Goal: Obtain resource: Download file/media

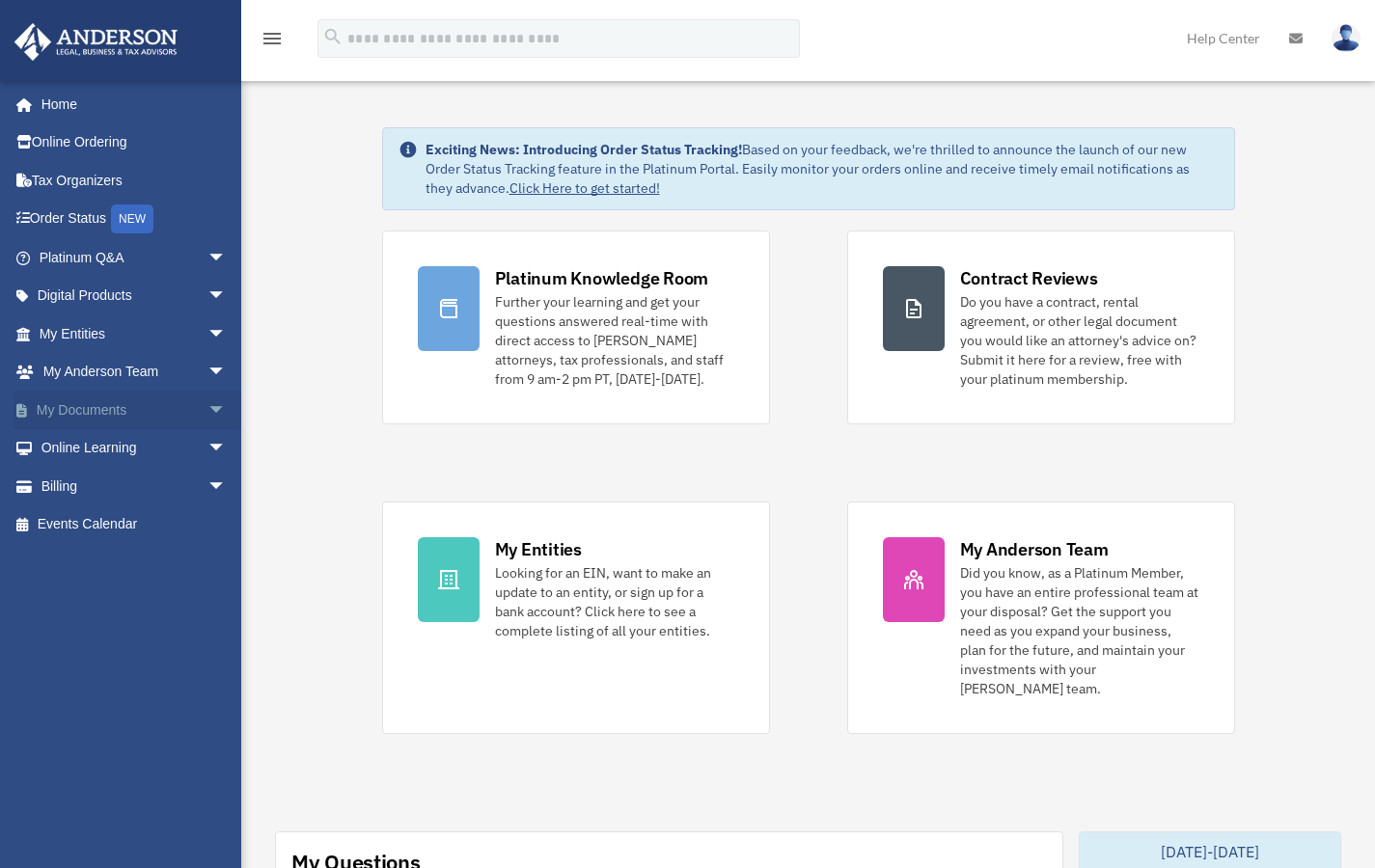
click at [207, 400] on span "arrow_drop_down" at bounding box center [226, 410] width 38 height 39
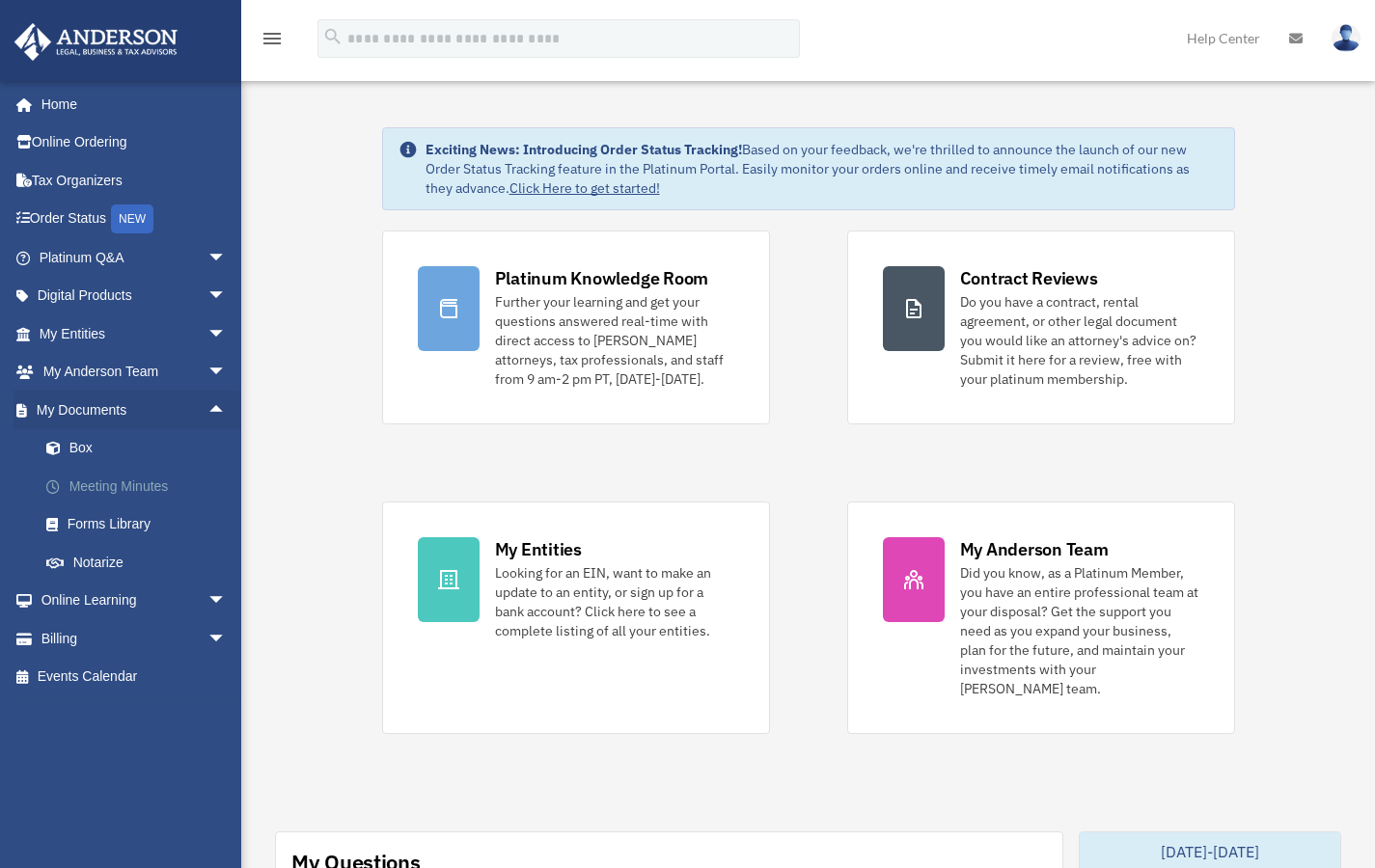
click at [137, 483] on link "Meeting Minutes" at bounding box center [141, 486] width 229 height 38
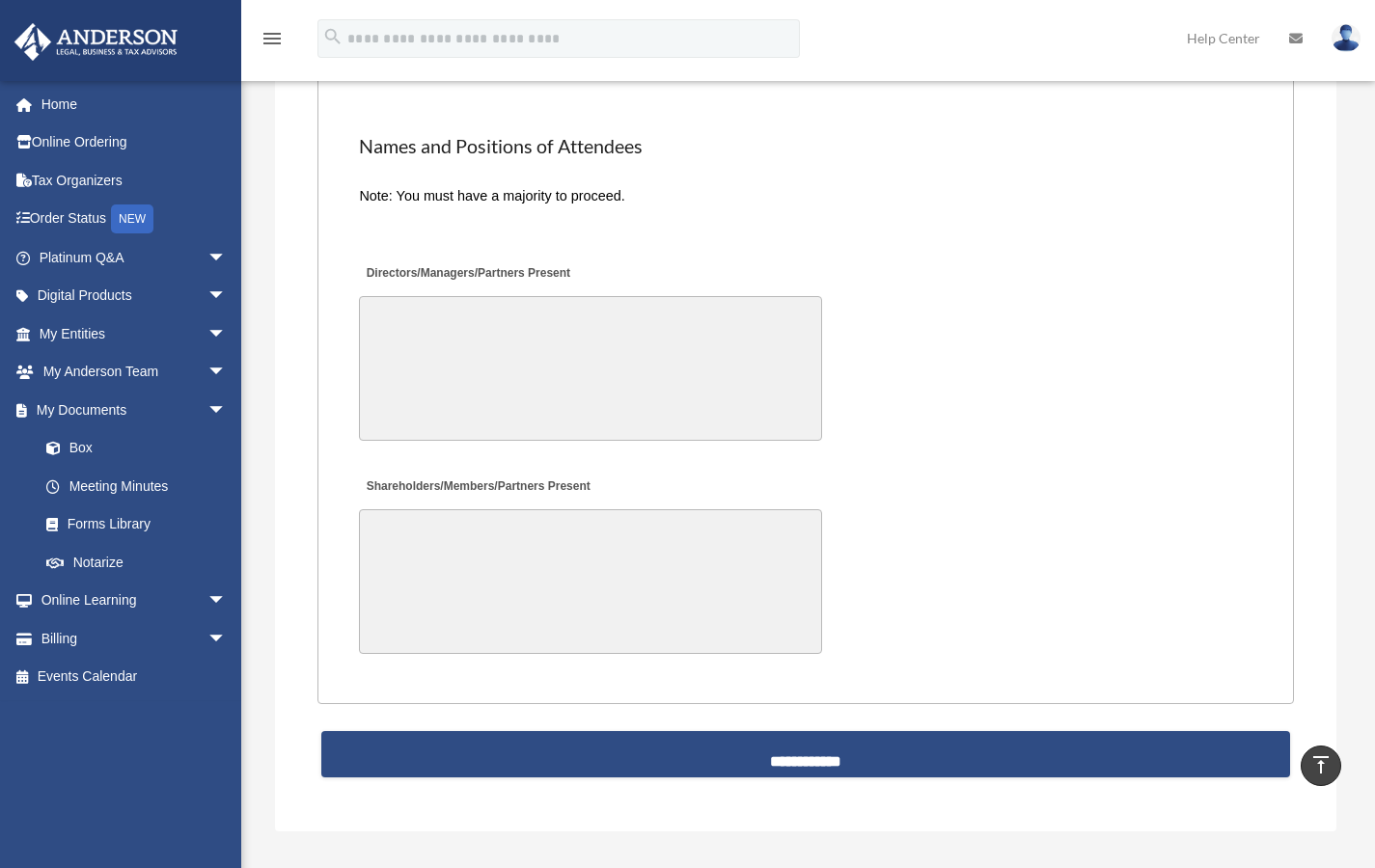
scroll to position [3968, 0]
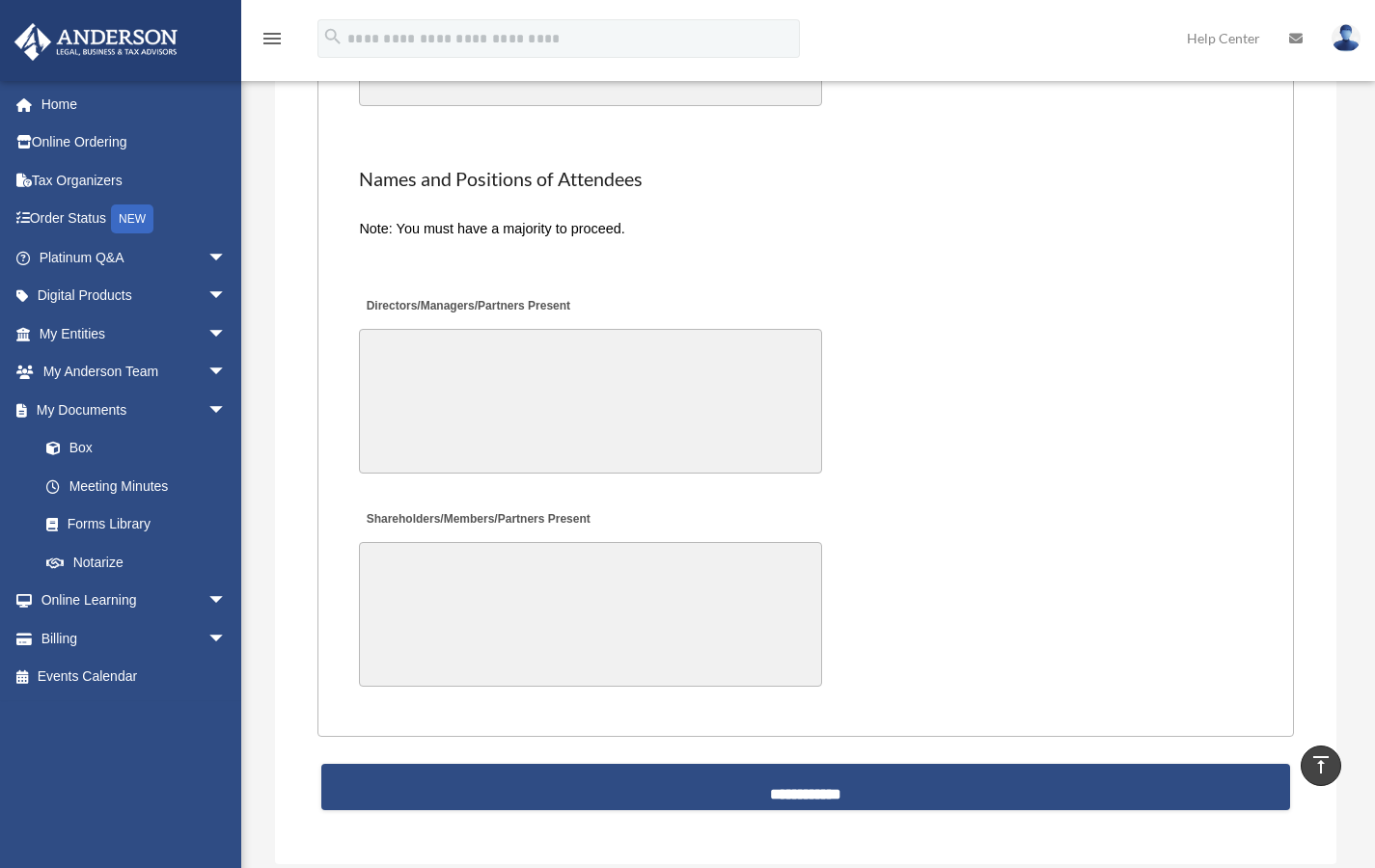
click at [363, 307] on label "Directors/Managers/Partners Present" at bounding box center [466, 307] width 216 height 26
click at [363, 329] on textarea "Directors/Managers/Partners Present" at bounding box center [590, 401] width 463 height 145
click at [363, 307] on label "Directors/Managers/Partners Present" at bounding box center [466, 307] width 216 height 26
click at [363, 329] on textarea "Directors/Managers/Partners Present" at bounding box center [590, 401] width 463 height 145
click at [608, 302] on div "Directors/Managers/Partners Present" at bounding box center [804, 384] width 896 height 201
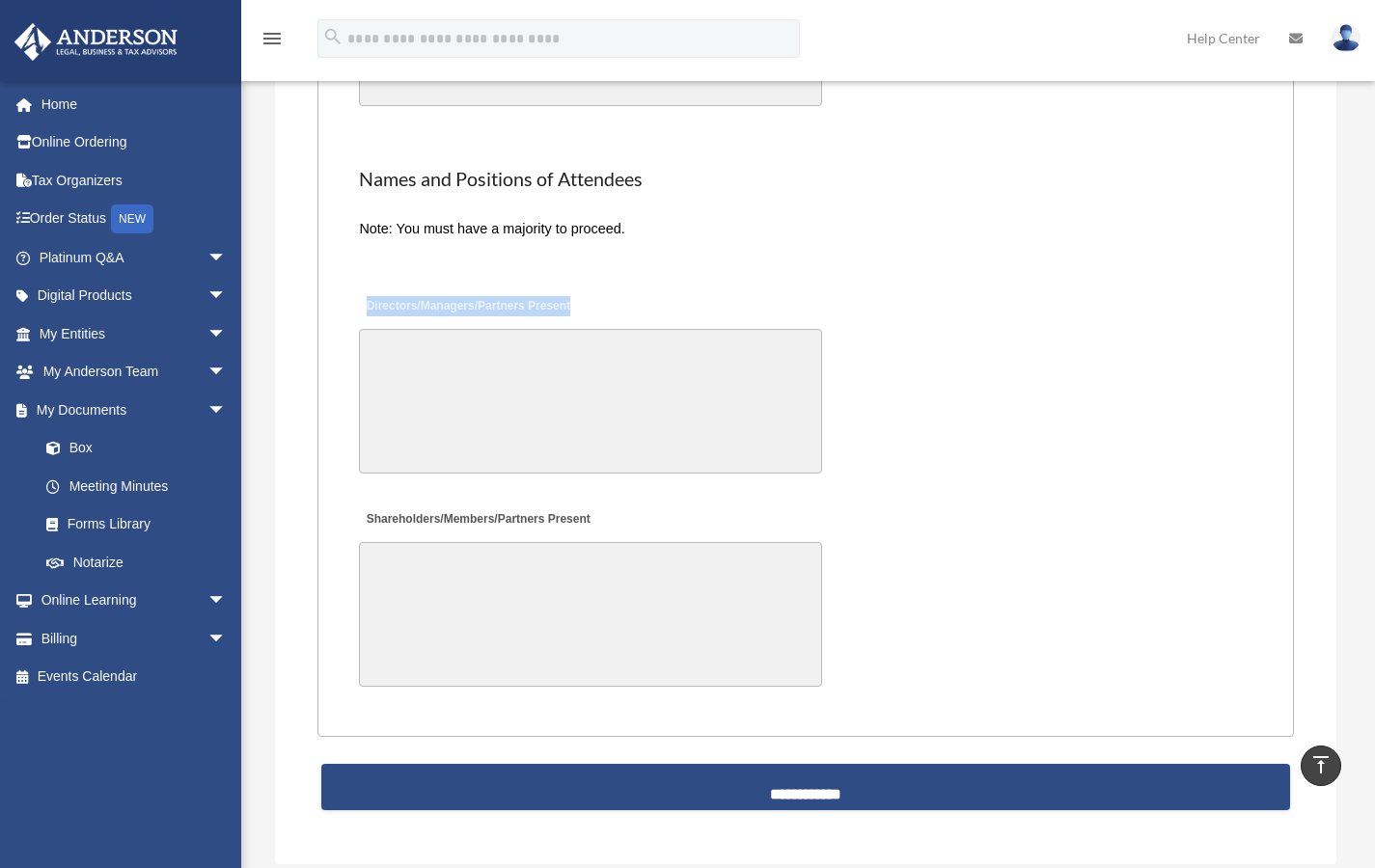
drag, startPoint x: 582, startPoint y: 305, endPoint x: 360, endPoint y: 312, distance: 222.1
click at [360, 312] on div "Directors/Managers/Partners Present" at bounding box center [804, 384] width 896 height 201
copy label "Directors/Managers/Partners Present"
click at [542, 520] on label "Shareholders/Members/Partners Present" at bounding box center [476, 519] width 236 height 26
click at [542, 542] on textarea "Shareholders/Members/Partners Present" at bounding box center [590, 614] width 463 height 145
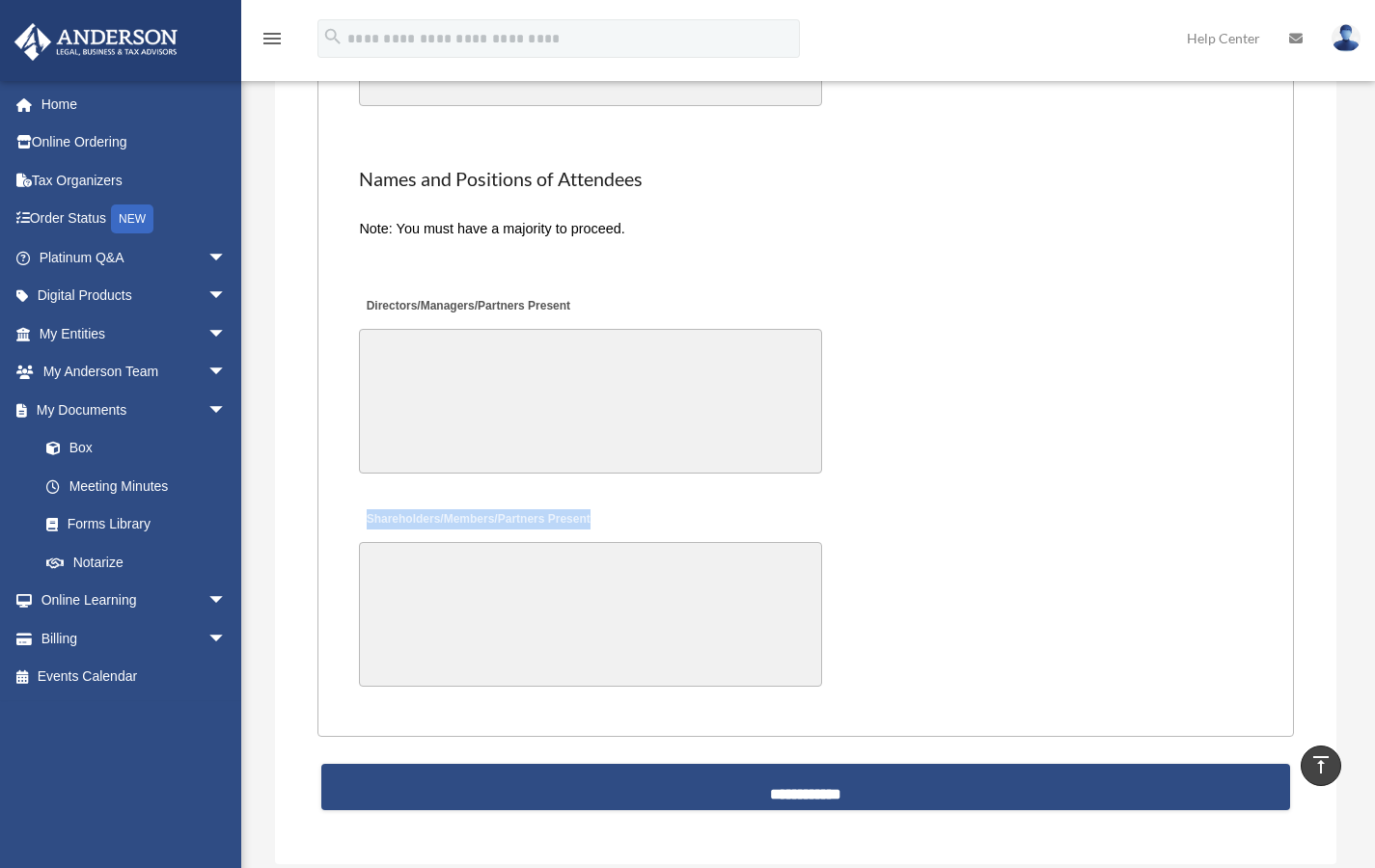
drag, startPoint x: 597, startPoint y: 520, endPoint x: 370, endPoint y: 522, distance: 227.0
click at [370, 522] on div "Shareholders/Members/Partners Present" at bounding box center [804, 596] width 896 height 201
copy label "Shareholders/Members/Partners Present"
click at [652, 550] on textarea "Shareholders/Members/Partners Present" at bounding box center [590, 614] width 463 height 145
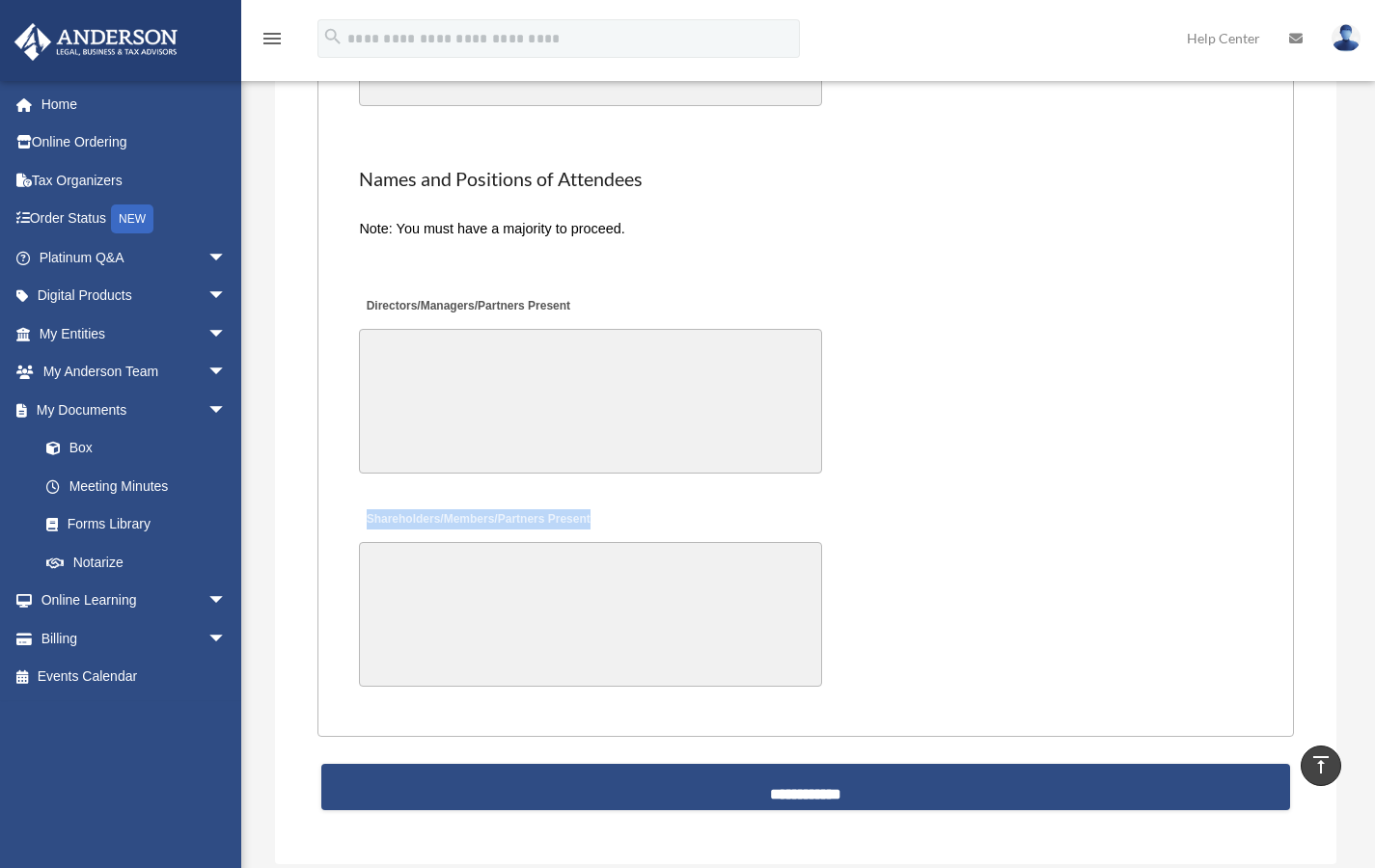
drag, startPoint x: 591, startPoint y: 521, endPoint x: 364, endPoint y: 527, distance: 227.1
click at [364, 527] on label "Shareholders/Members/Partners Present" at bounding box center [476, 519] width 236 height 26
copy label "Shareholders/Members/Partners Present"
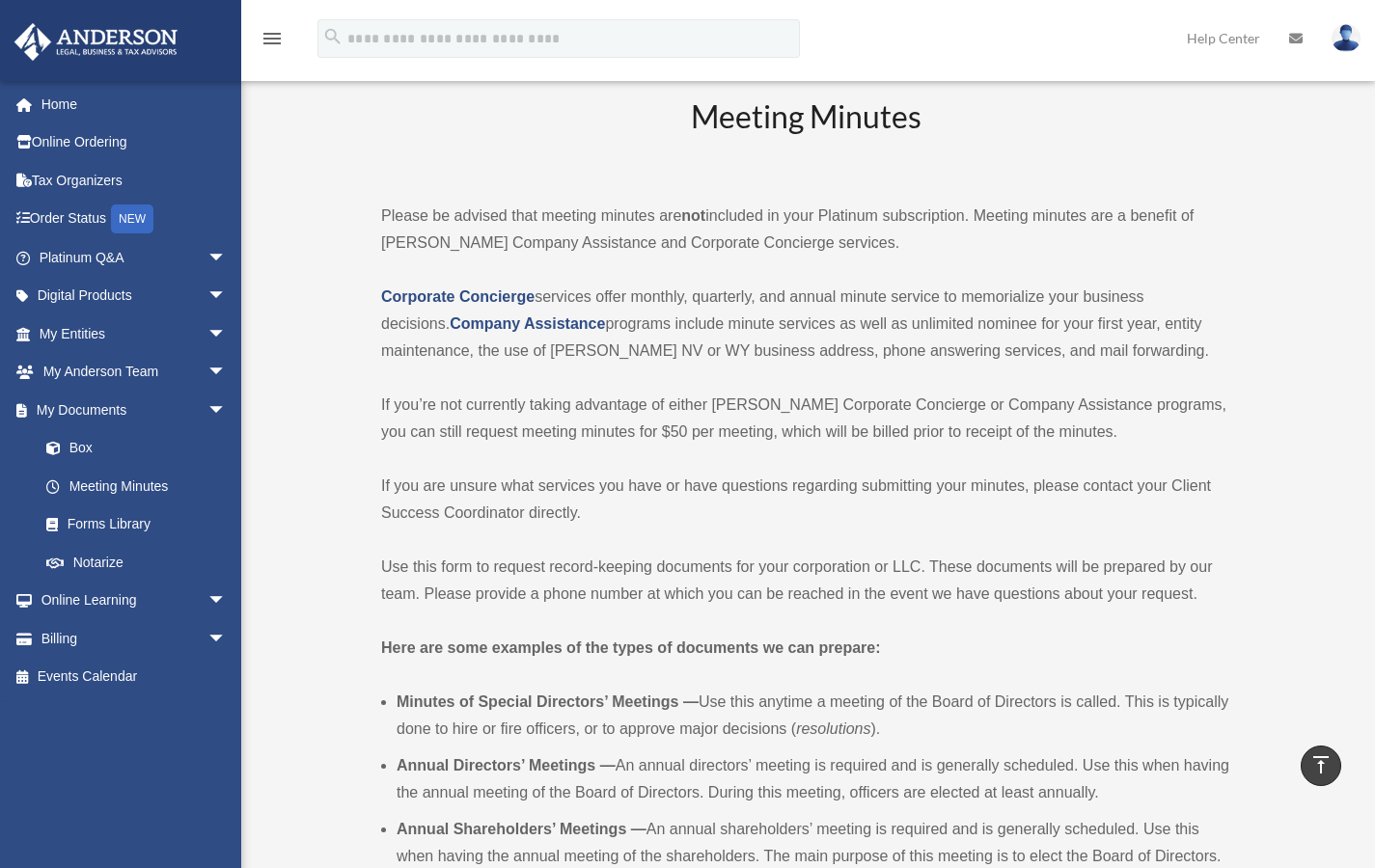
scroll to position [0, 0]
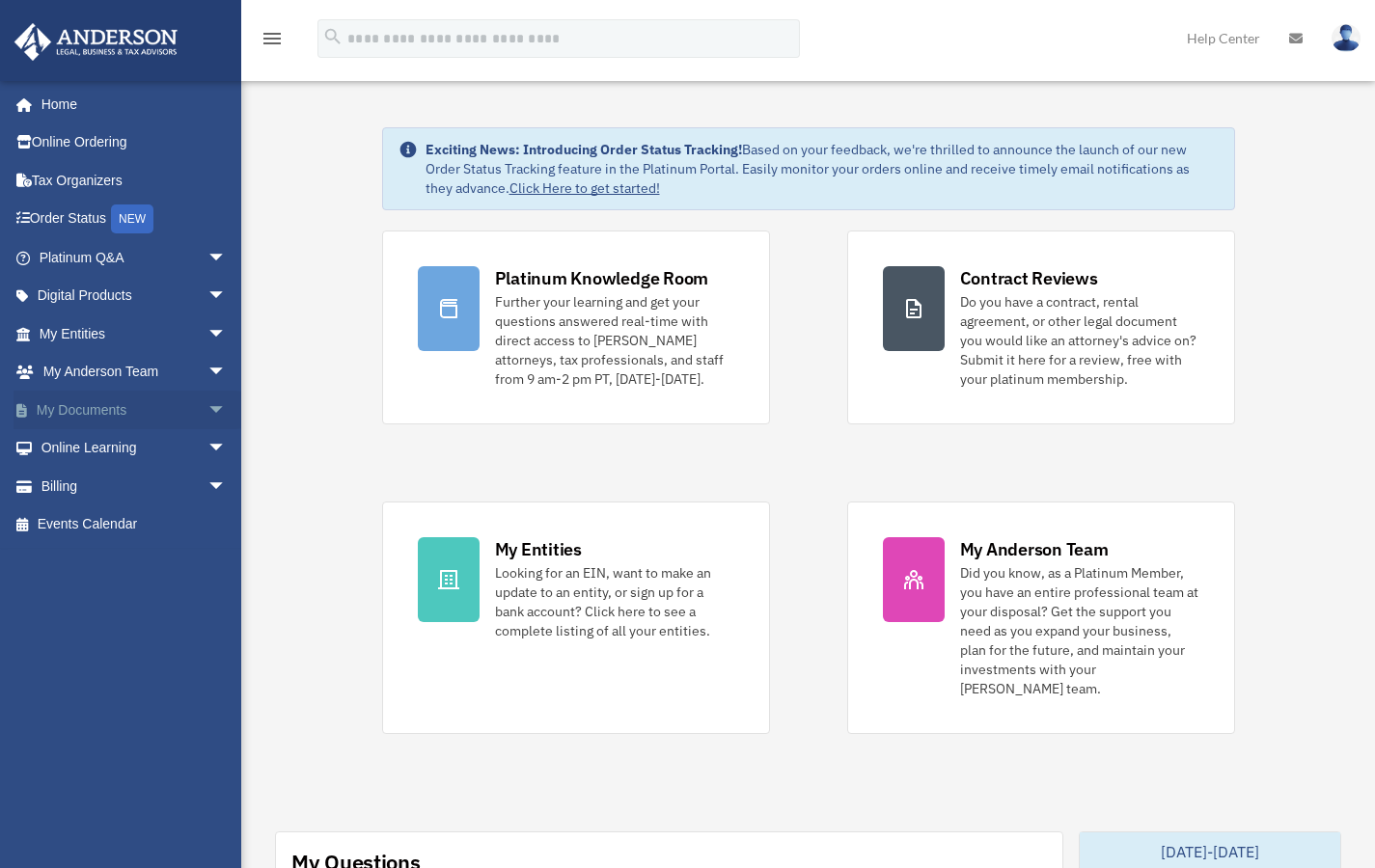
click at [185, 407] on link "My Documents arrow_drop_down" at bounding box center [135, 409] width 242 height 38
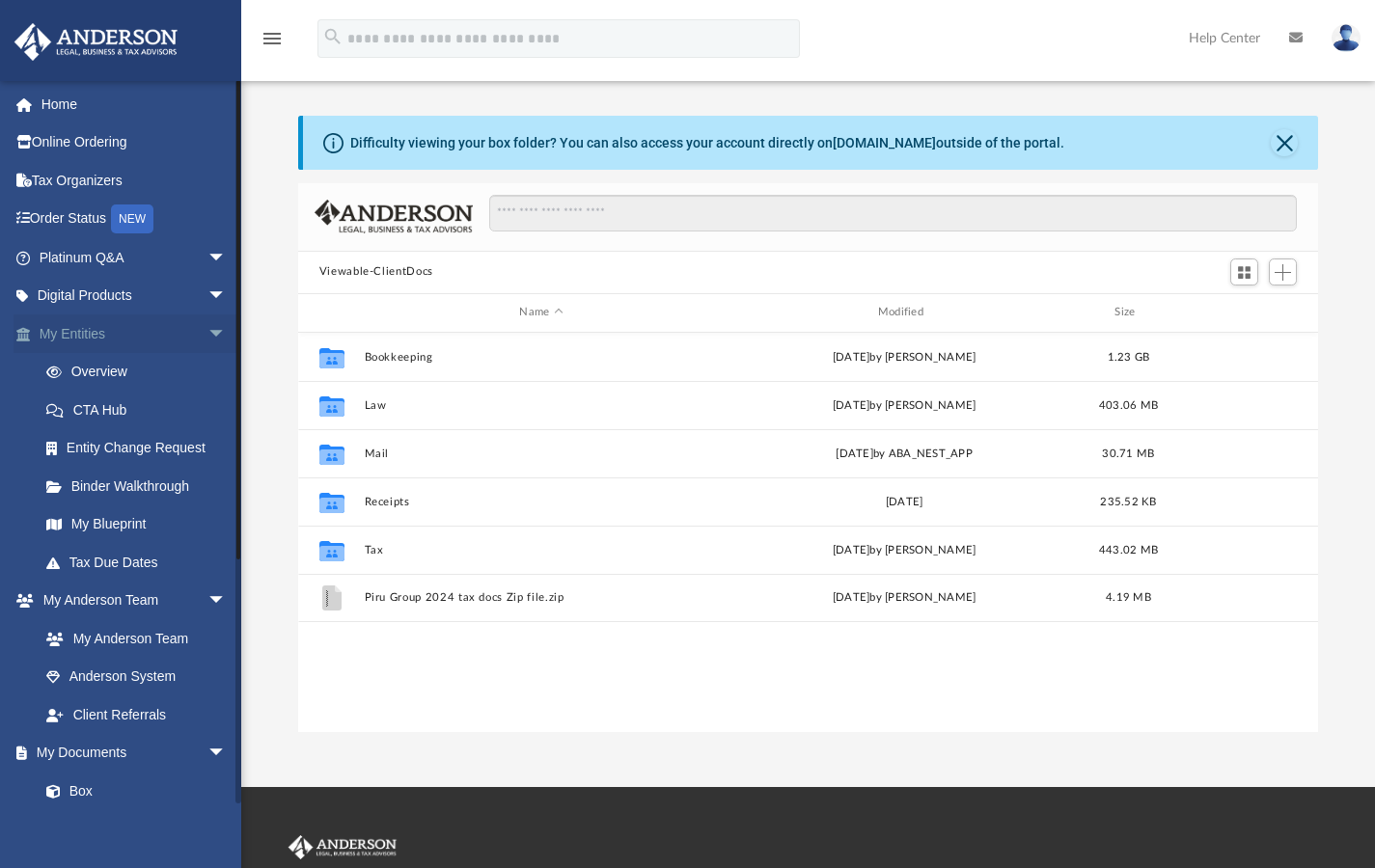
scroll to position [424, 1005]
click at [142, 332] on link "My Entities arrow_drop_down" at bounding box center [135, 333] width 242 height 38
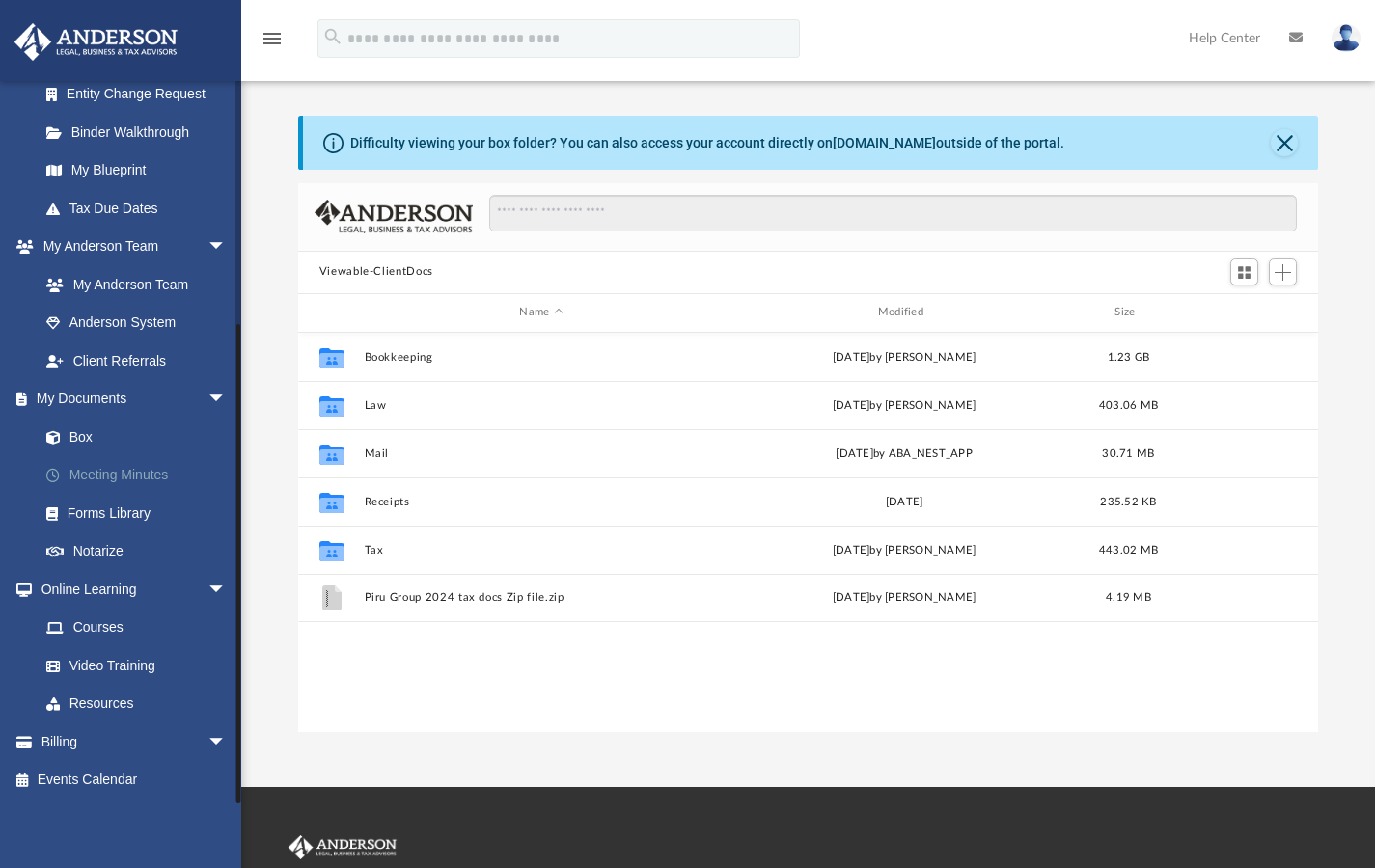
click at [146, 474] on link "Meeting Minutes" at bounding box center [141, 475] width 229 height 38
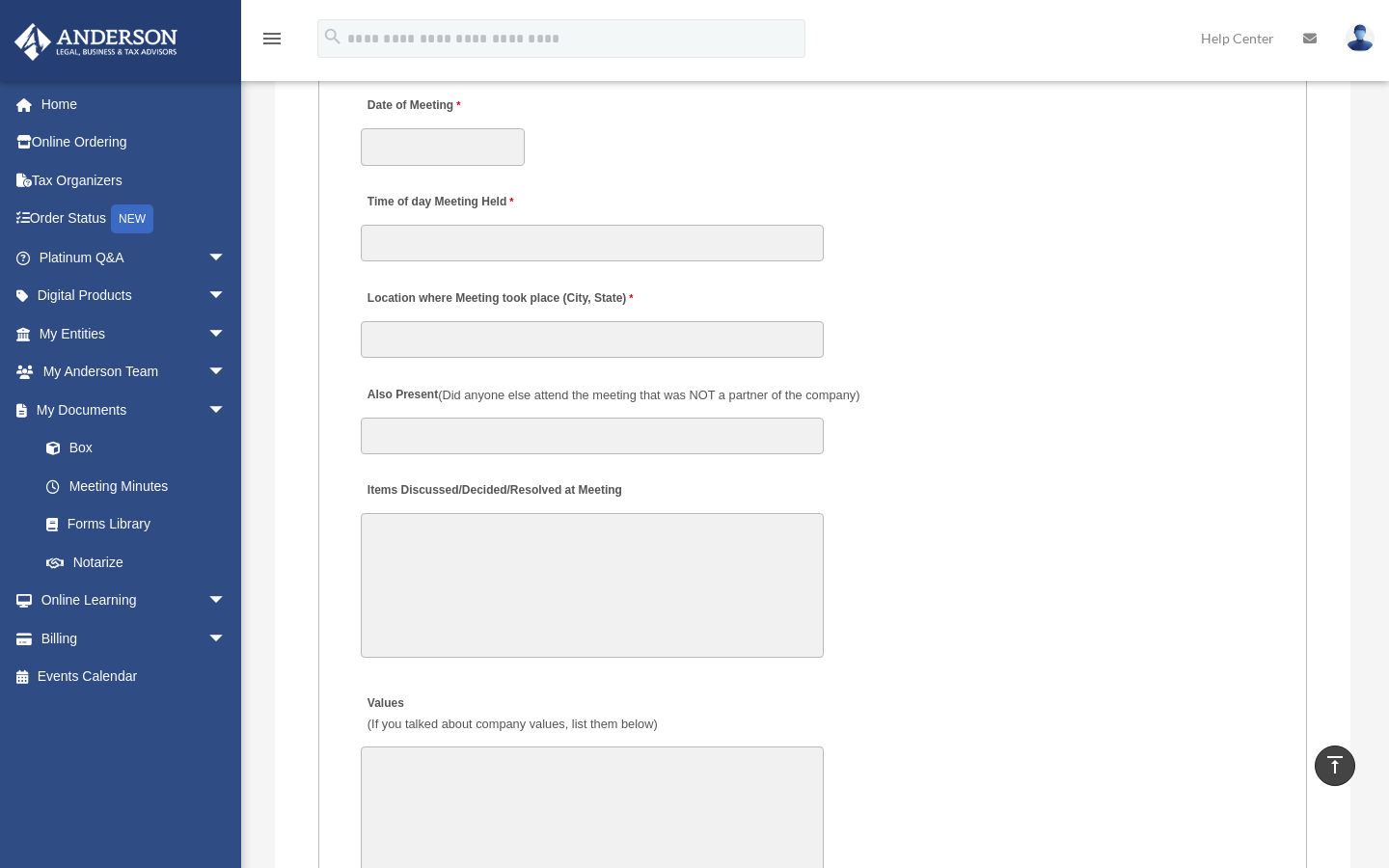
scroll to position [3588, 0]
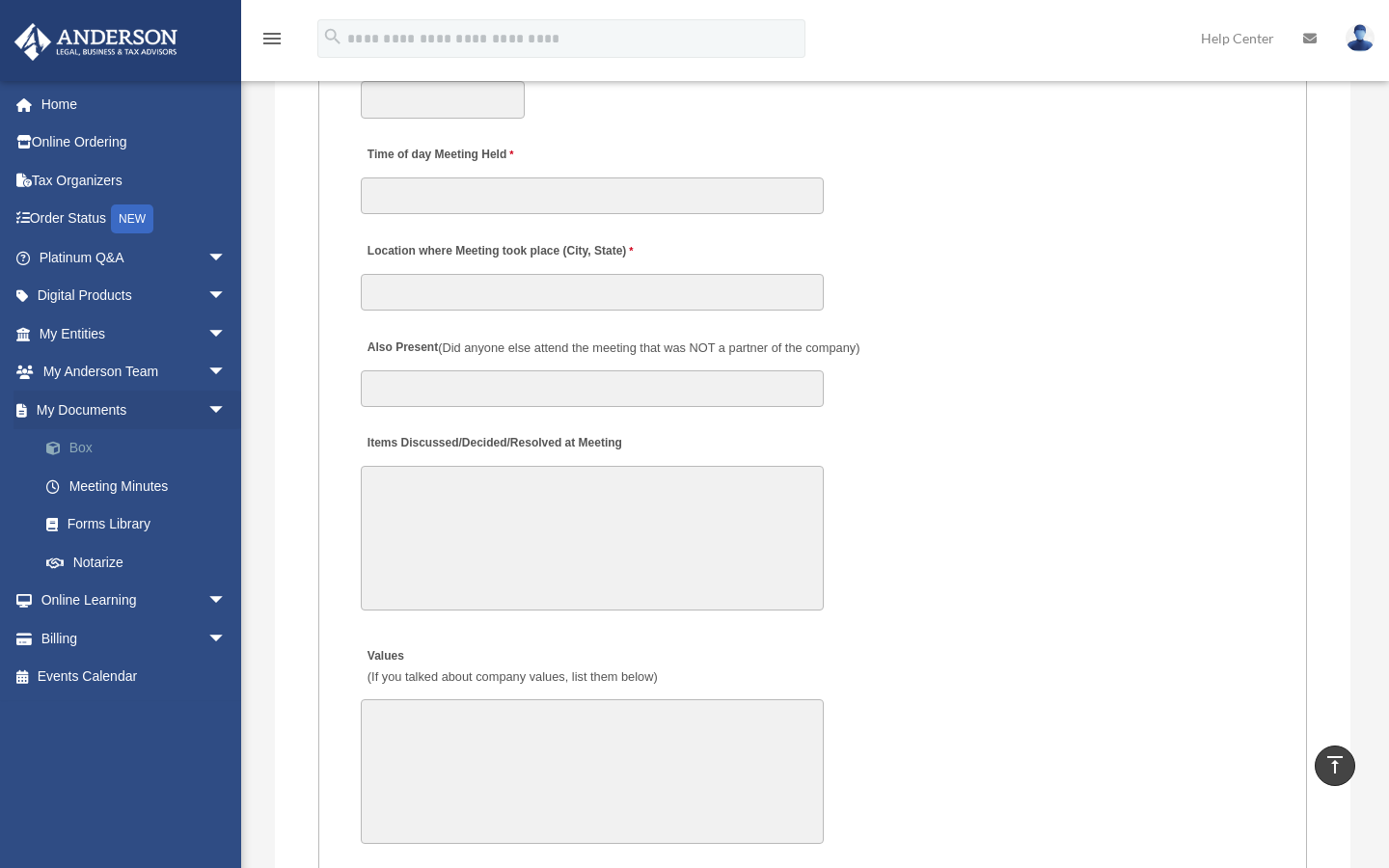
click at [102, 445] on link "Box" at bounding box center [141, 448] width 229 height 38
click at [108, 448] on link "Box" at bounding box center [141, 448] width 229 height 38
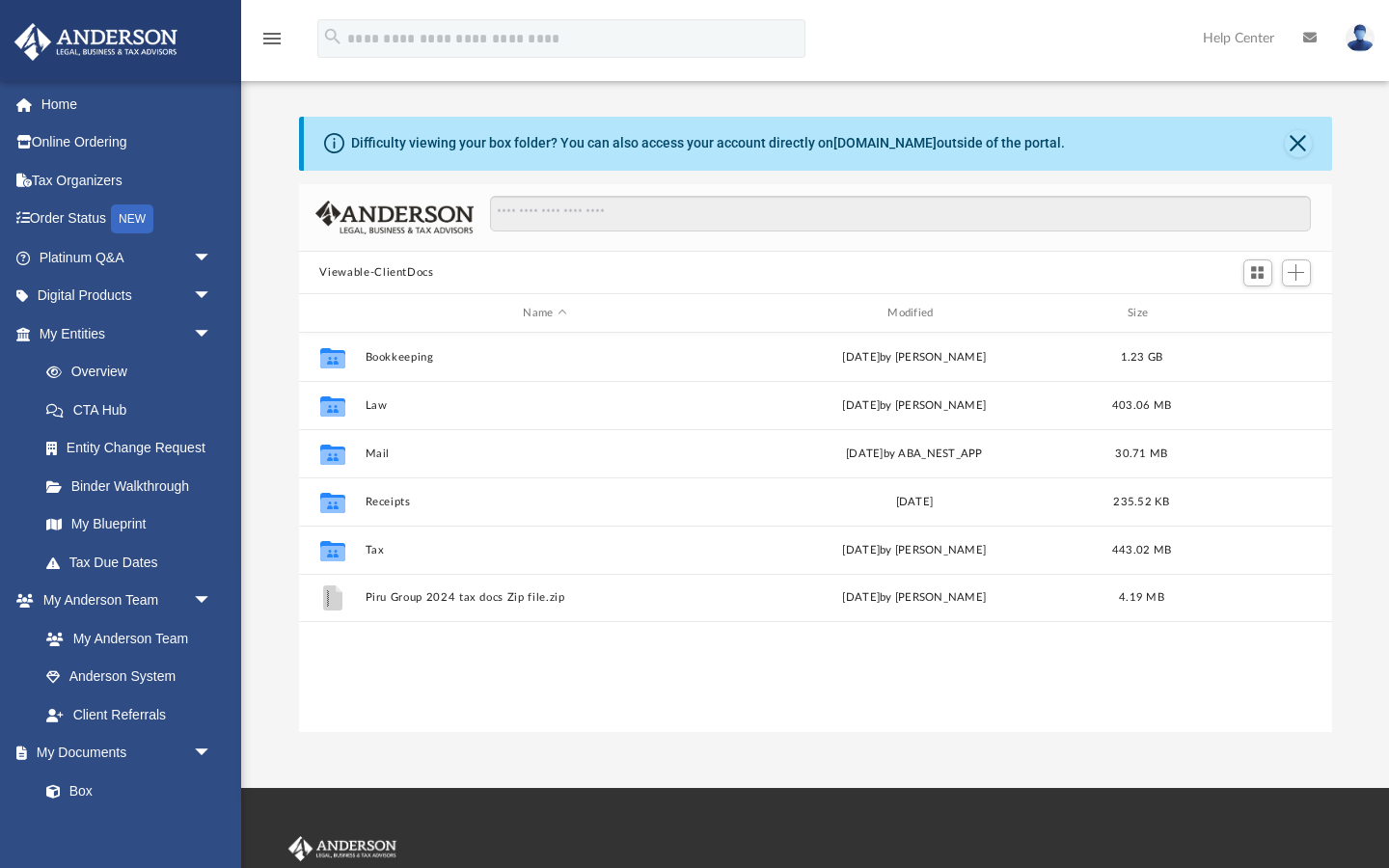
scroll to position [437, 1032]
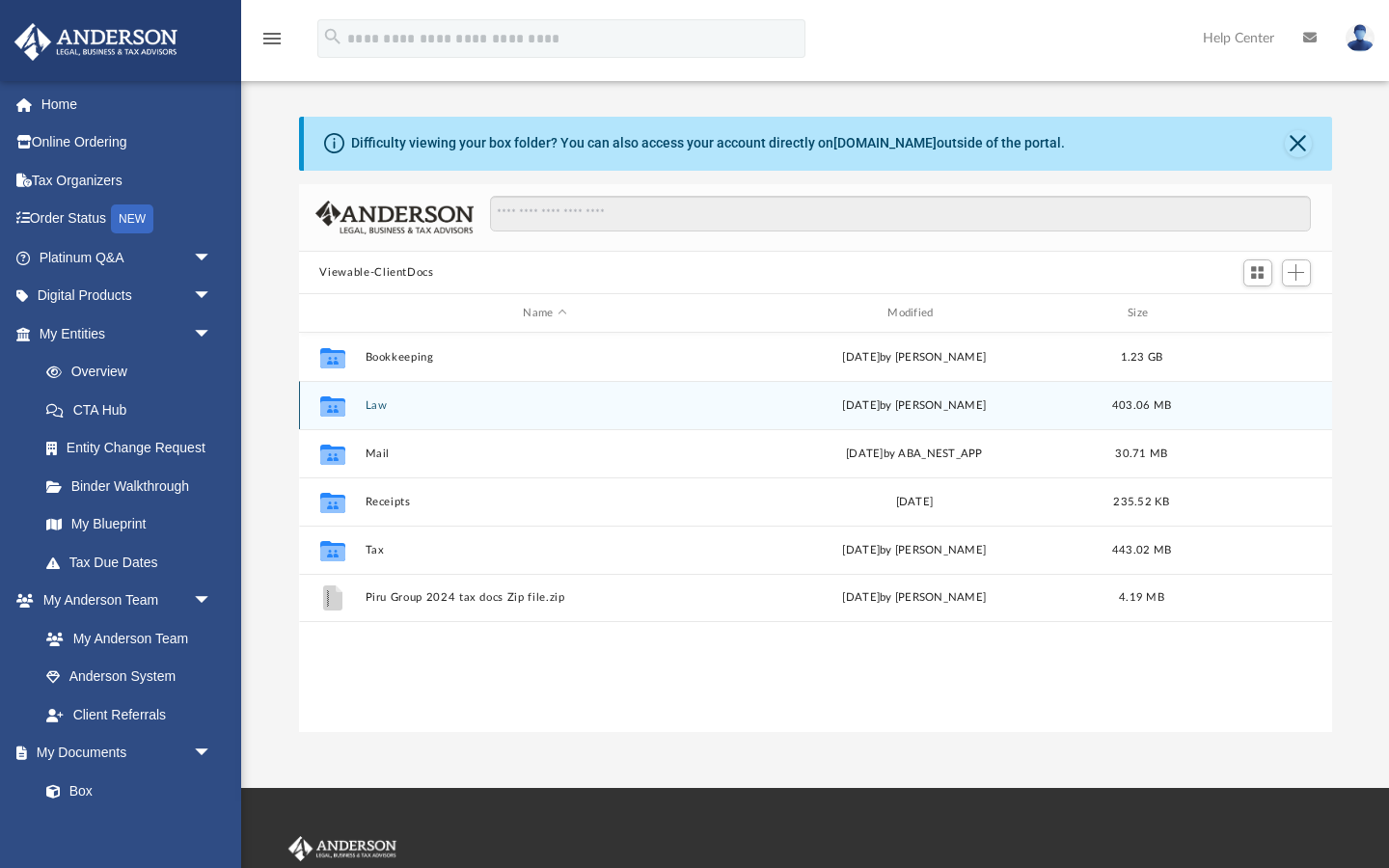
click at [485, 420] on div "Collaborated Folder Law Wed Sep 10 2025 by Tomas Diaz-Marin 403.06 MB" at bounding box center [815, 405] width 1032 height 48
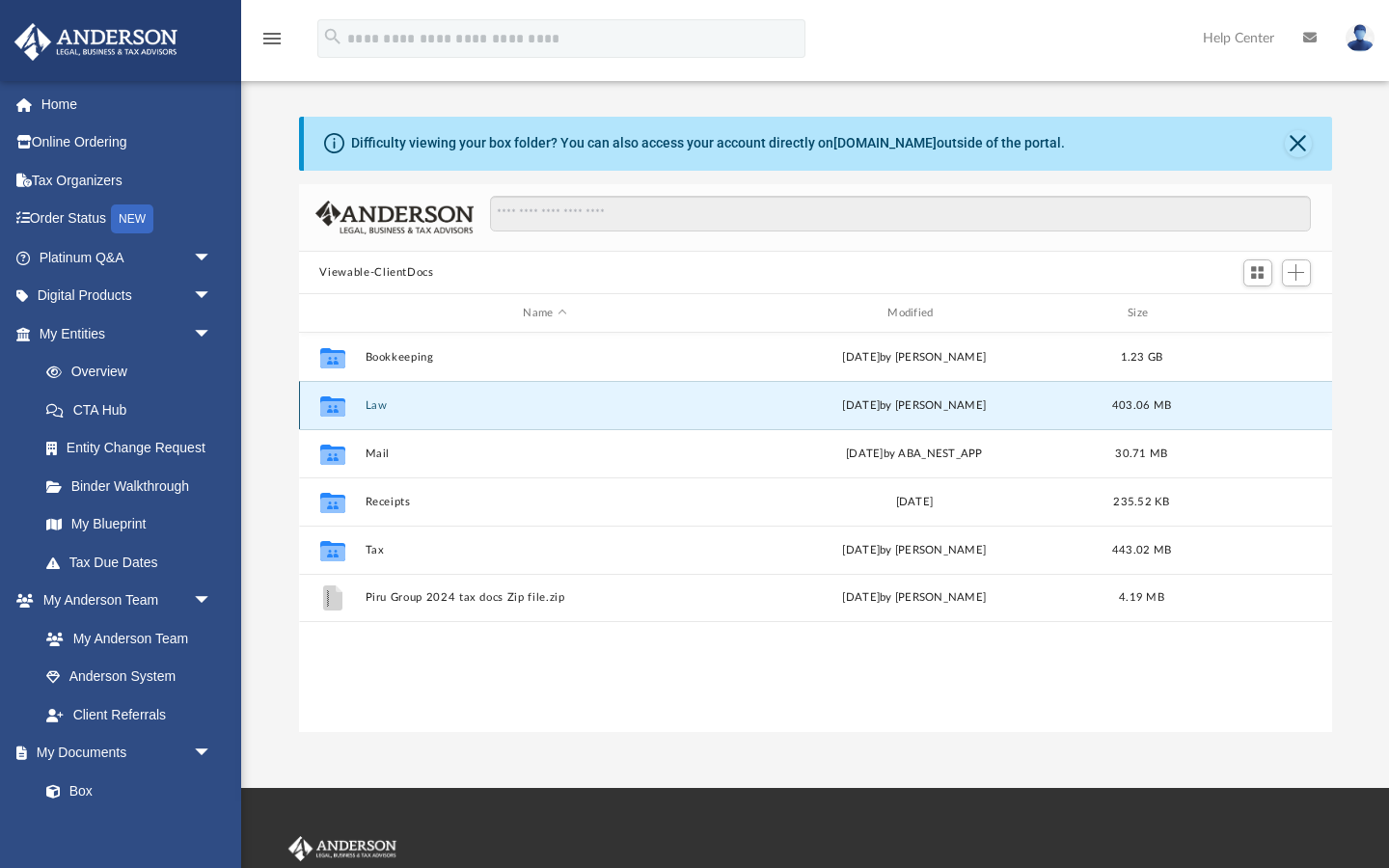
click at [485, 420] on div "Collaborated Folder Law Wed Sep 10 2025 by Tomas Diaz-Marin 403.06 MB" at bounding box center [815, 405] width 1032 height 48
click at [732, 411] on div "Collaborated Folder Law Wed Sep 10 2025 by Tomas Diaz-Marin 403.06 MB" at bounding box center [815, 405] width 1032 height 48
click at [938, 411] on div "Wed Sep 10 2025 by Tomas Diaz-Marin" at bounding box center [914, 406] width 361 height 18
click at [334, 405] on g "grid" at bounding box center [331, 406] width 25 height 21
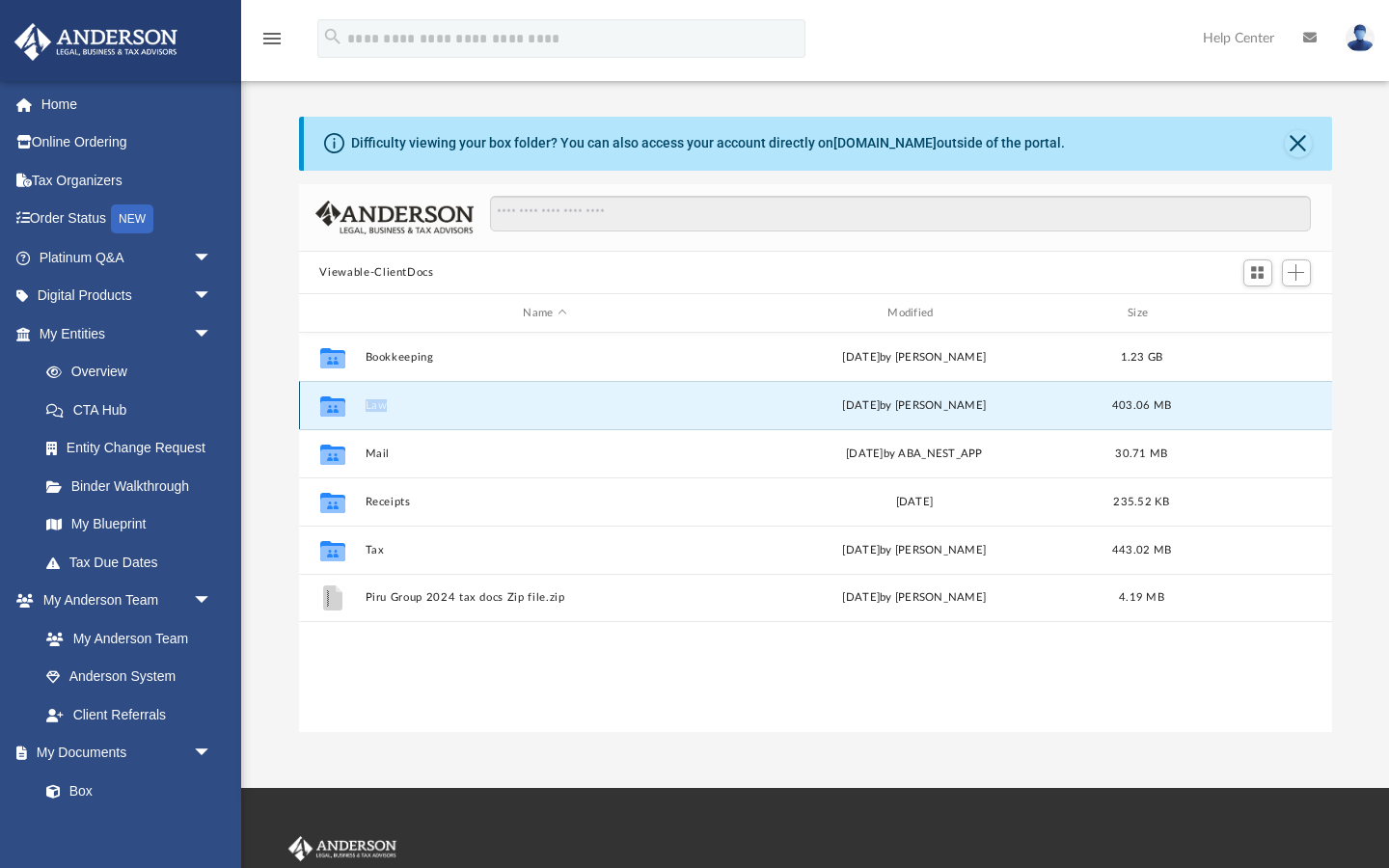
click at [334, 405] on icon "grid" at bounding box center [331, 409] width 25 height 16
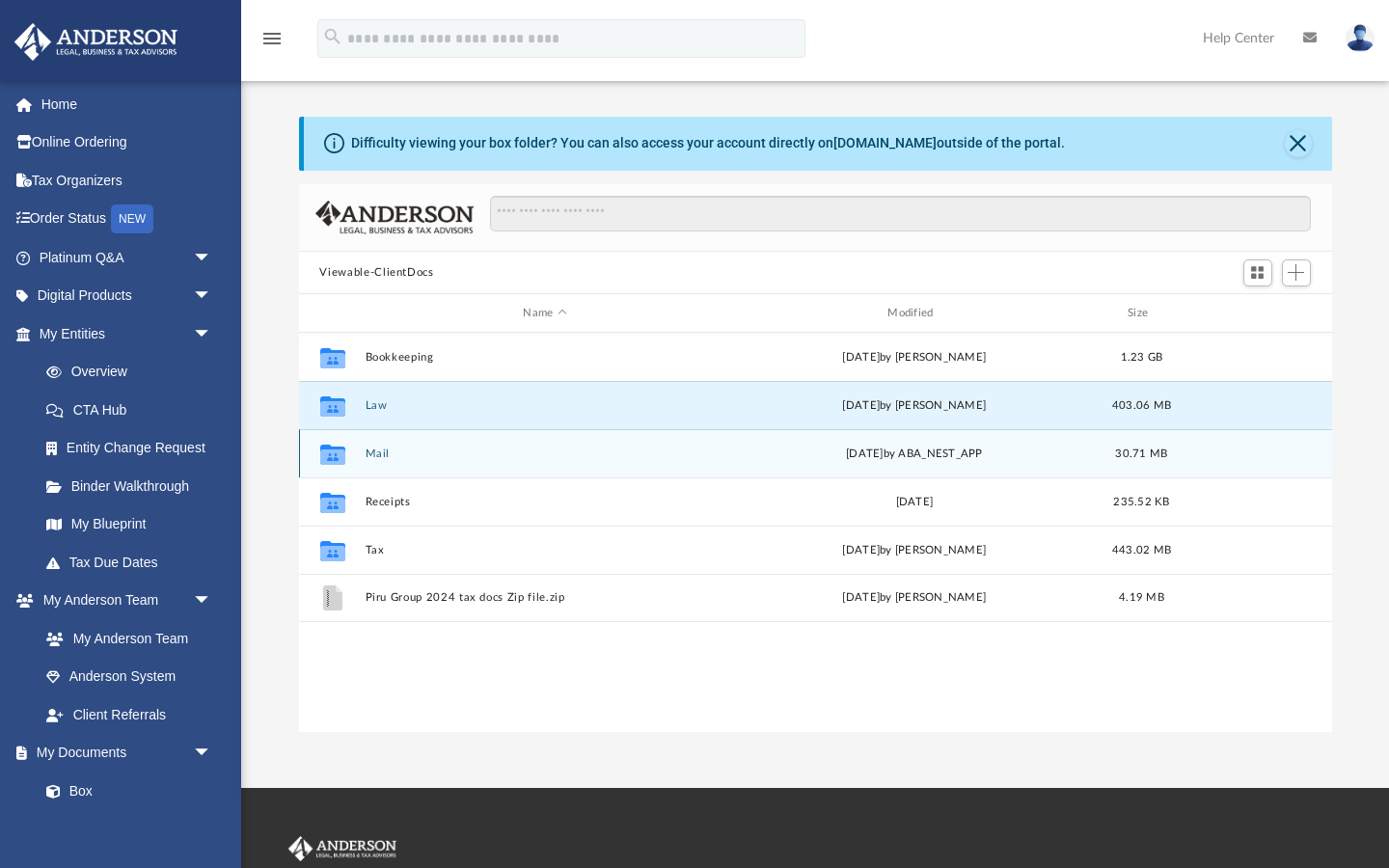
click at [406, 442] on div "Collaborated Folder Mail Wed Sep 10 2025 by ABA_NEST_APP 30.71 MB" at bounding box center [815, 453] width 1032 height 48
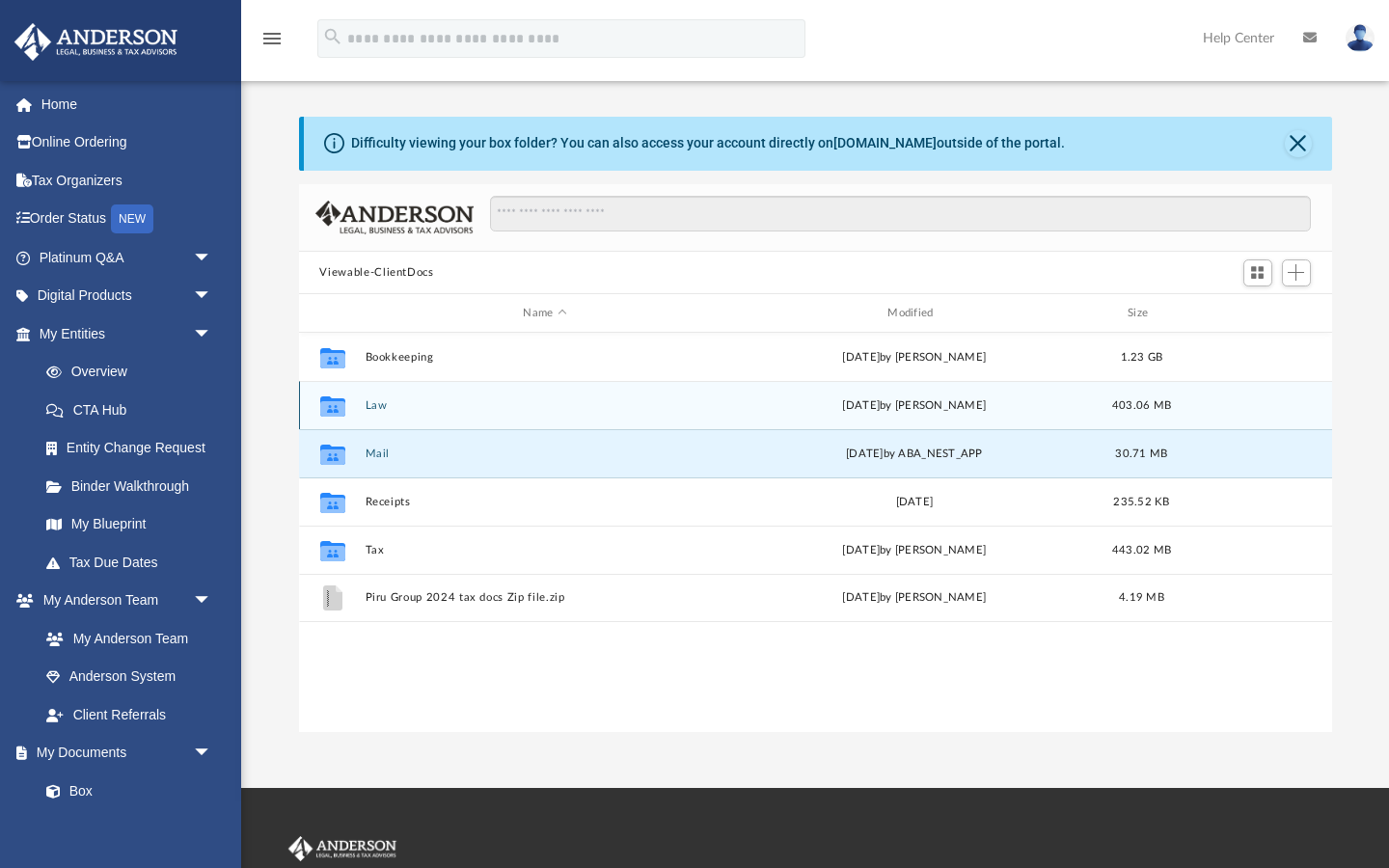
click at [335, 407] on g "grid" at bounding box center [331, 406] width 25 height 21
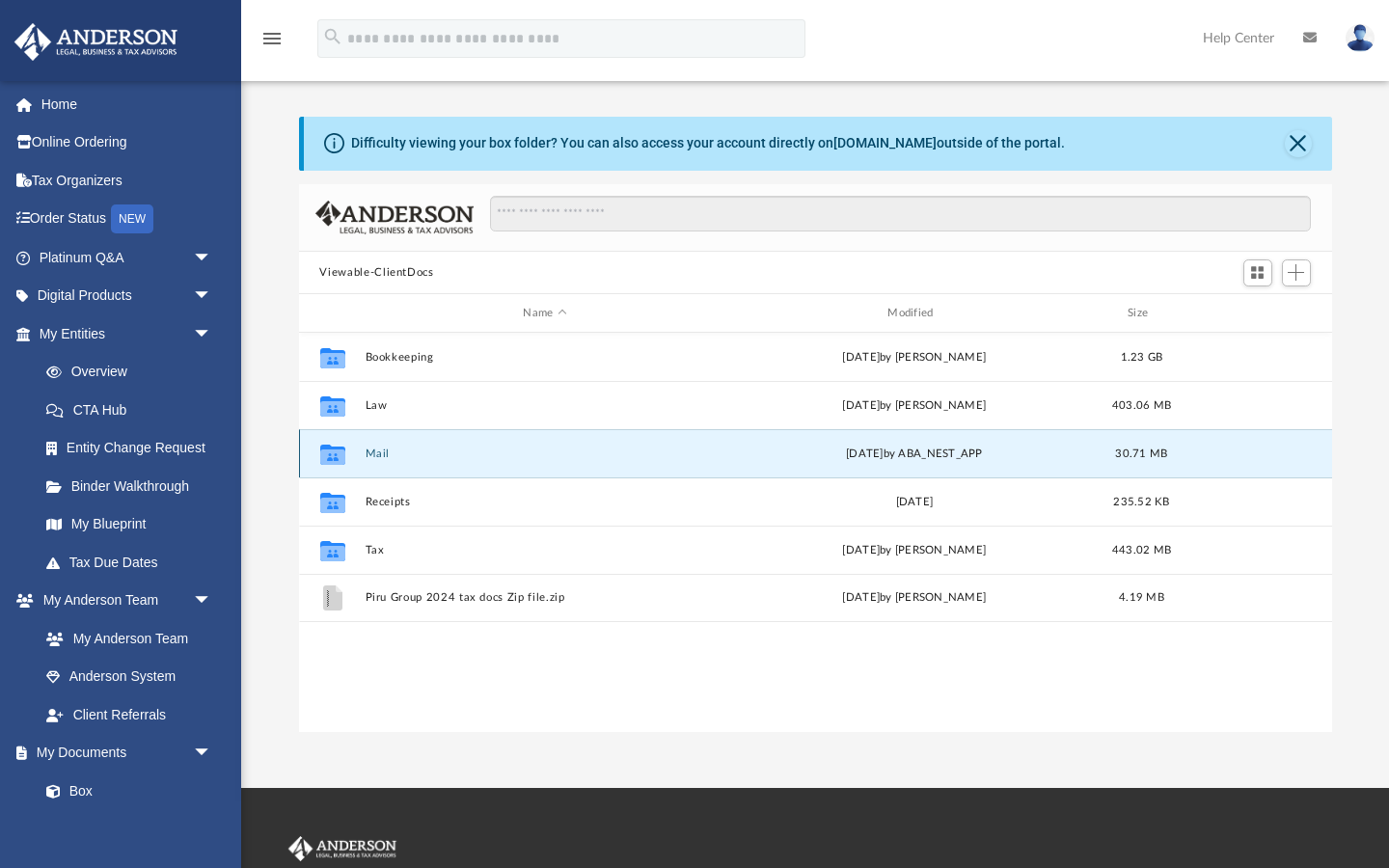
click at [459, 453] on button "Mail" at bounding box center [545, 453] width 361 height 13
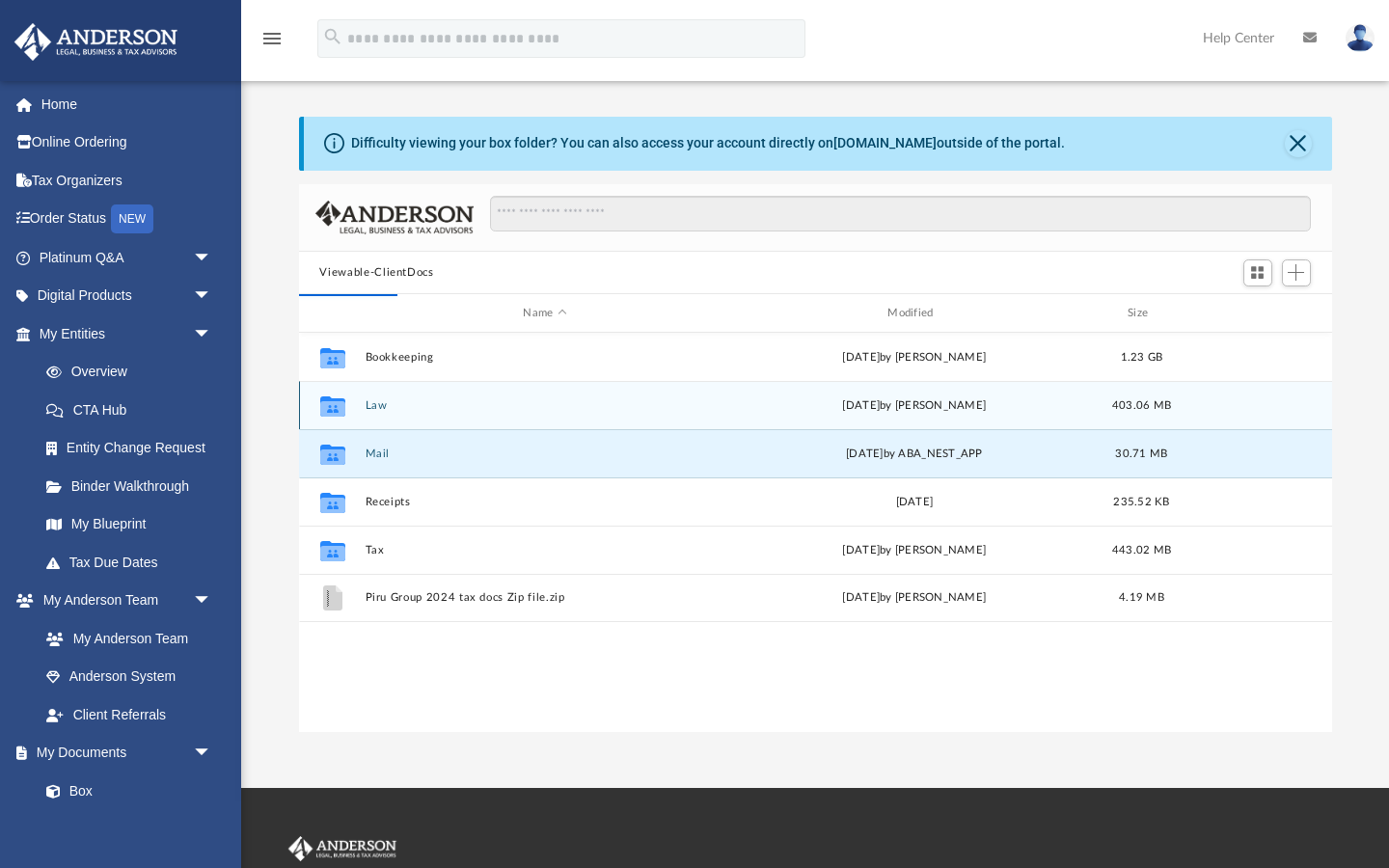
click at [378, 402] on button "Law" at bounding box center [545, 405] width 361 height 13
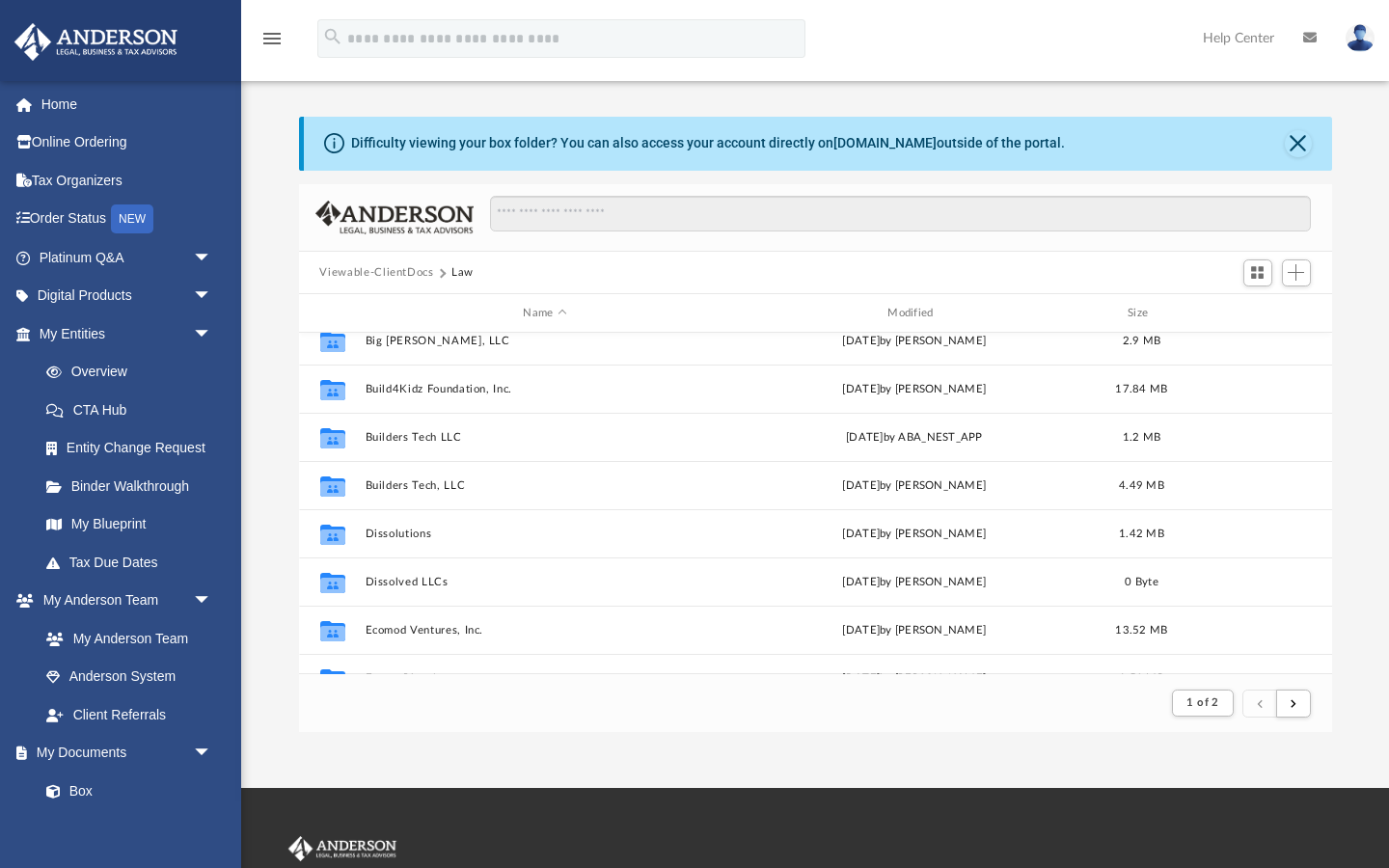
scroll to position [1832, 0]
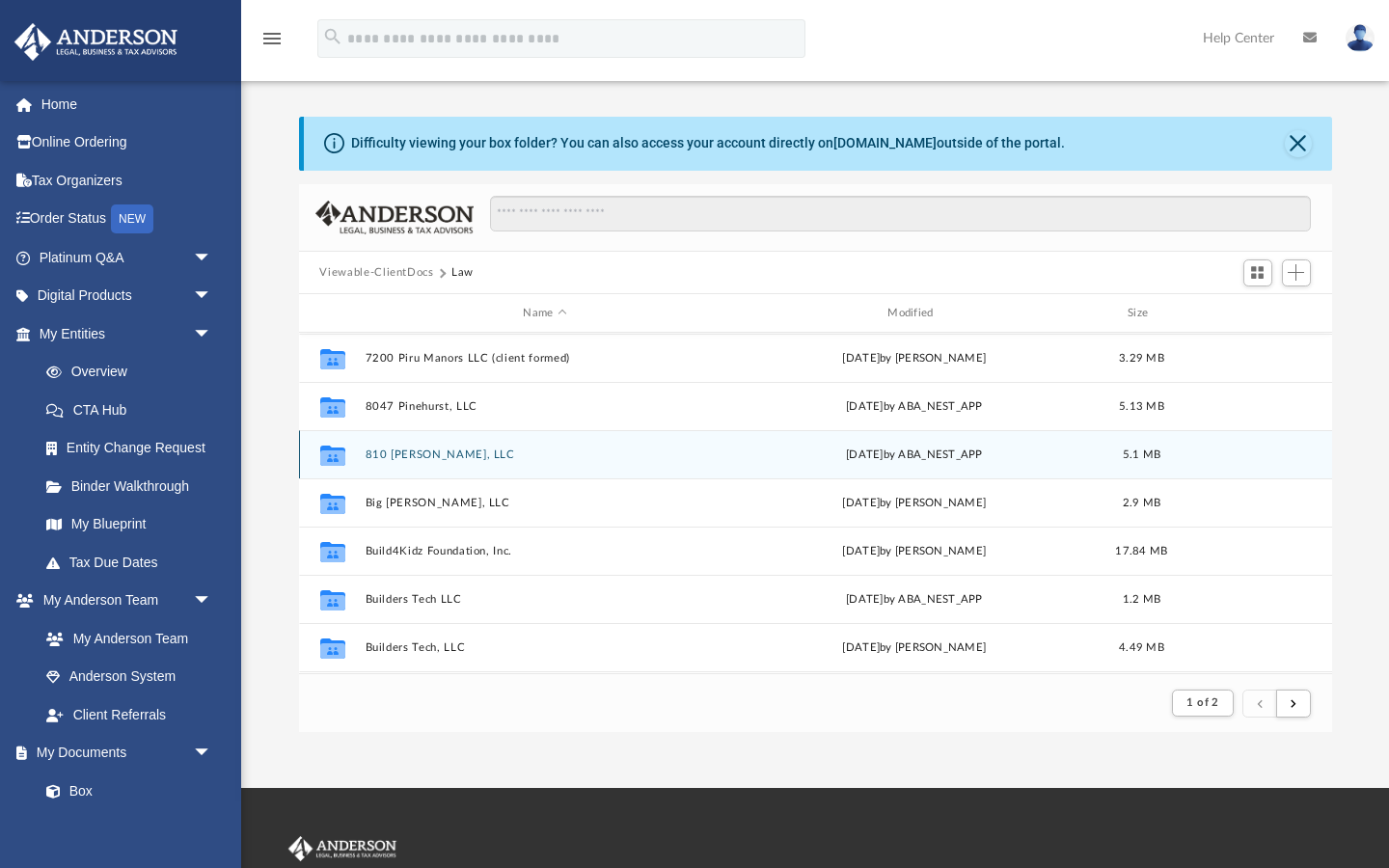
click at [459, 471] on div "Collaborated Folder 810 Forrester, LLC Tue Nov 26 2024 by ABA_NEST_APP 5.1 MB" at bounding box center [815, 454] width 1032 height 48
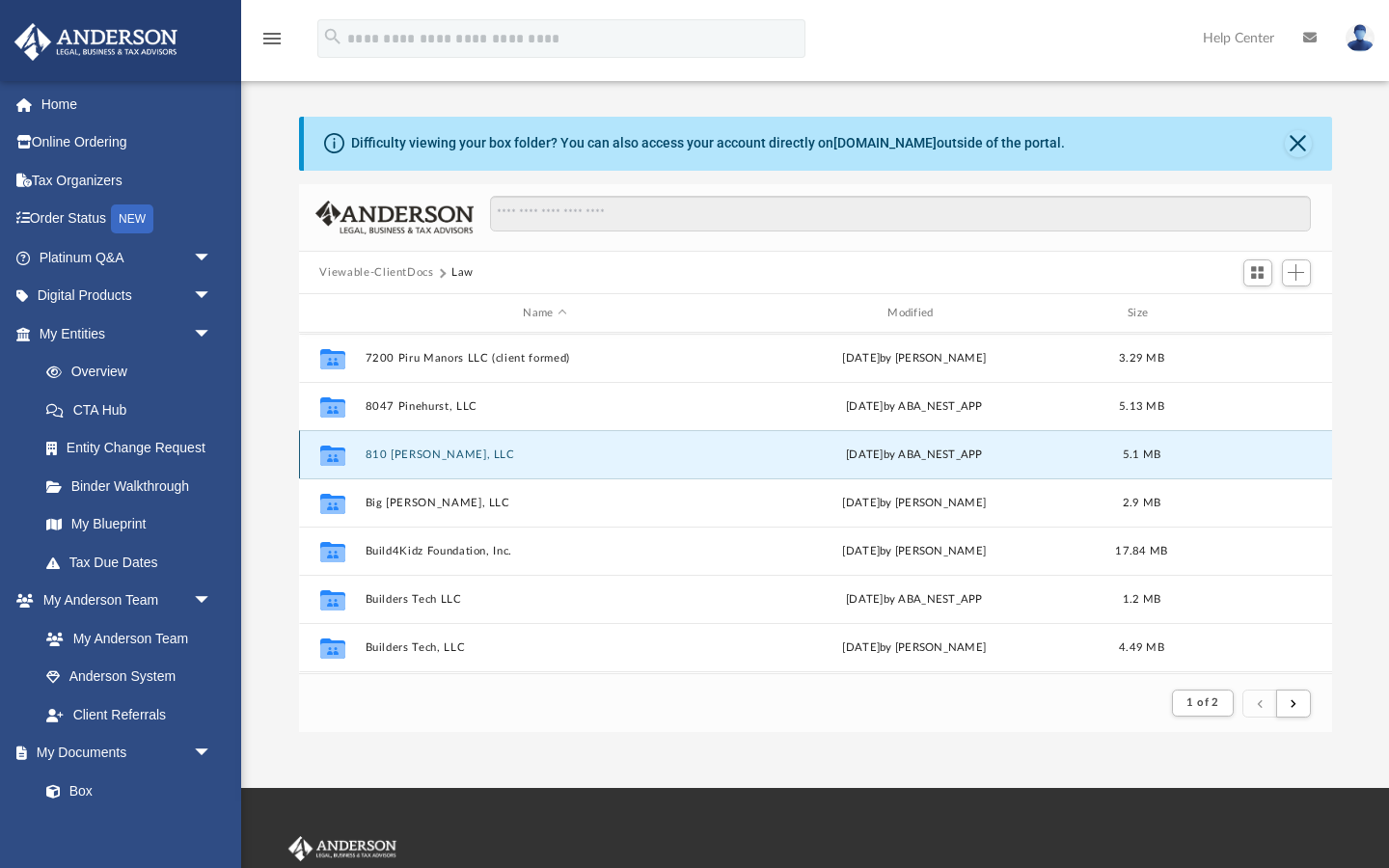
click at [418, 439] on div "Collaborated Folder 810 Forrester, LLC Tue Nov 26 2024 by ABA_NEST_APP 5.1 MB" at bounding box center [815, 454] width 1032 height 48
click at [459, 469] on div "Collaborated Folder 810 Forrester, LLC Tue Nov 26 2024 by ABA_NEST_APP 5.1 MB" at bounding box center [815, 454] width 1032 height 48
click at [338, 457] on icon "grid" at bounding box center [331, 458] width 25 height 16
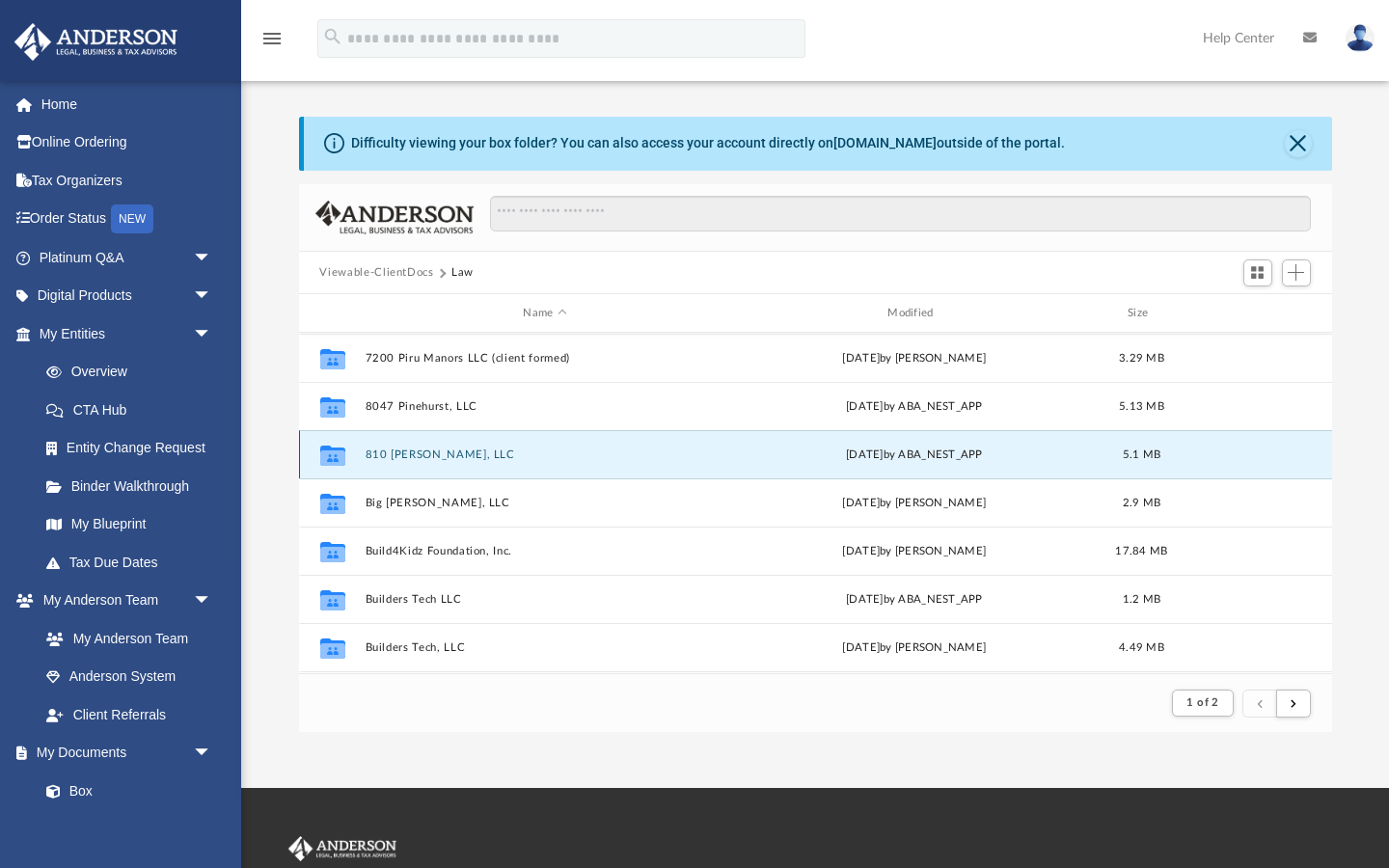
click at [338, 457] on icon "grid" at bounding box center [331, 458] width 25 height 16
click at [388, 448] on button "810 Forrester, LLC" at bounding box center [545, 454] width 361 height 13
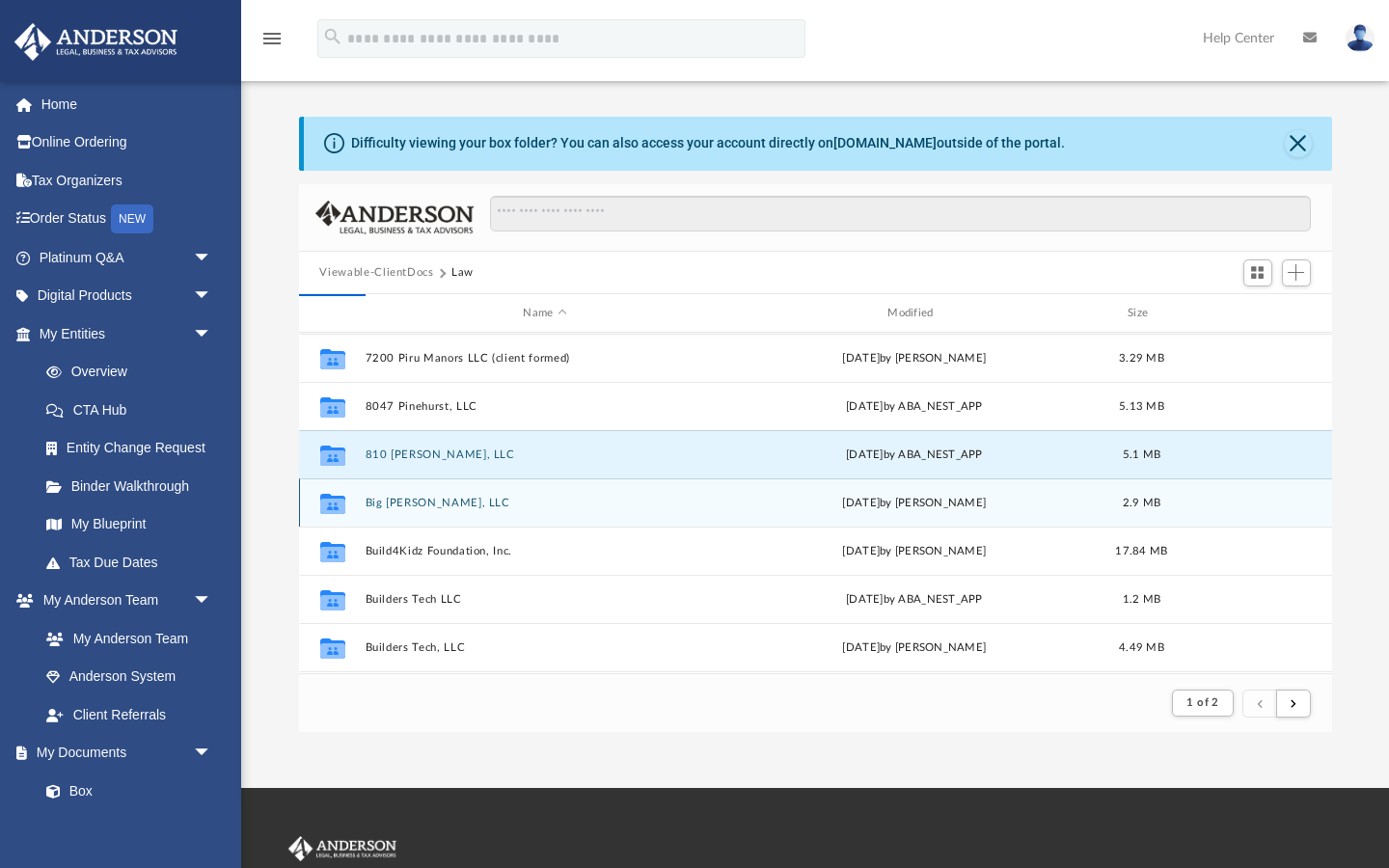
scroll to position [437, 1032]
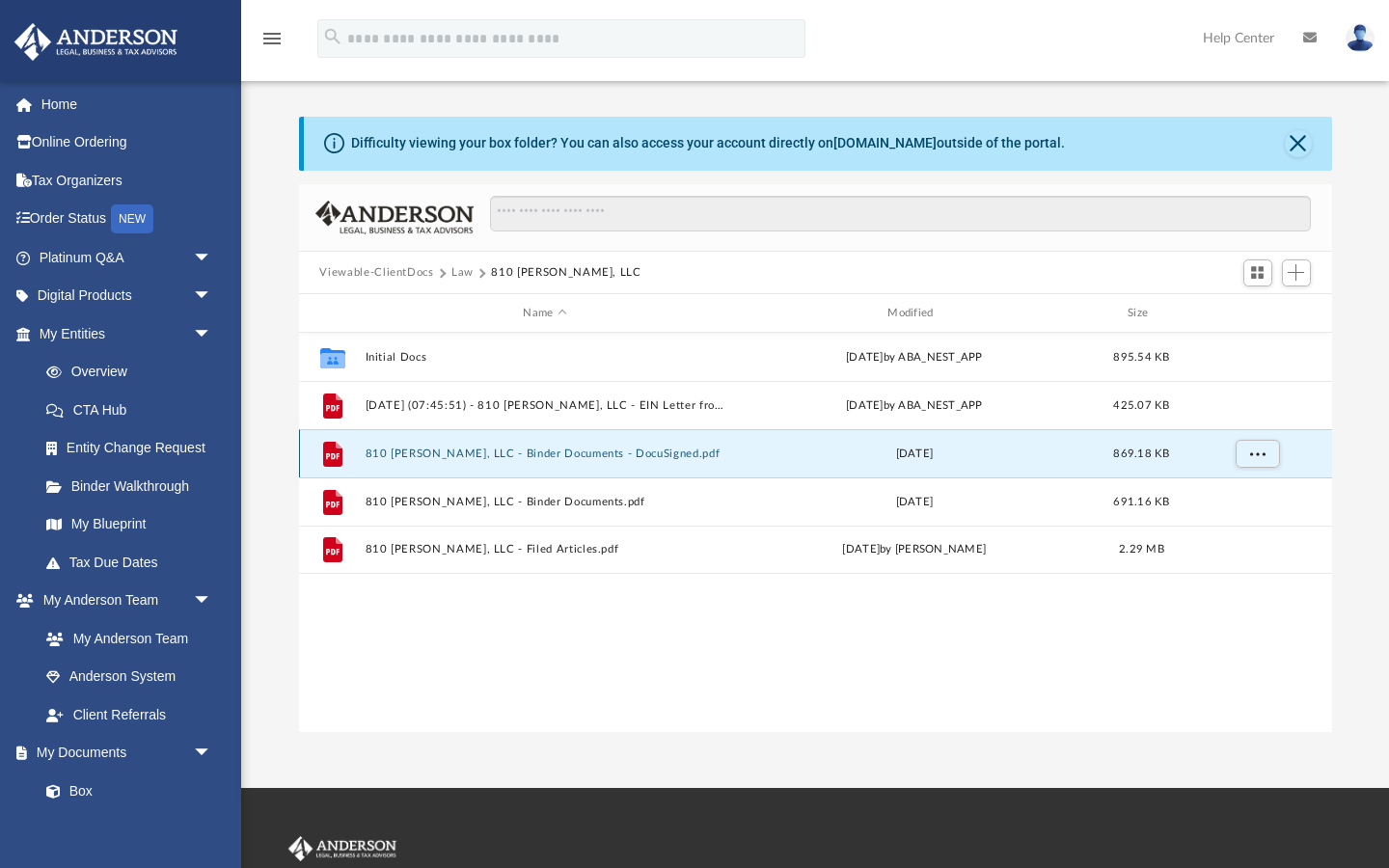
click at [528, 455] on button "810 Forrester, LLC - Binder Documents - DocuSigned.pdf" at bounding box center [545, 453] width 361 height 13
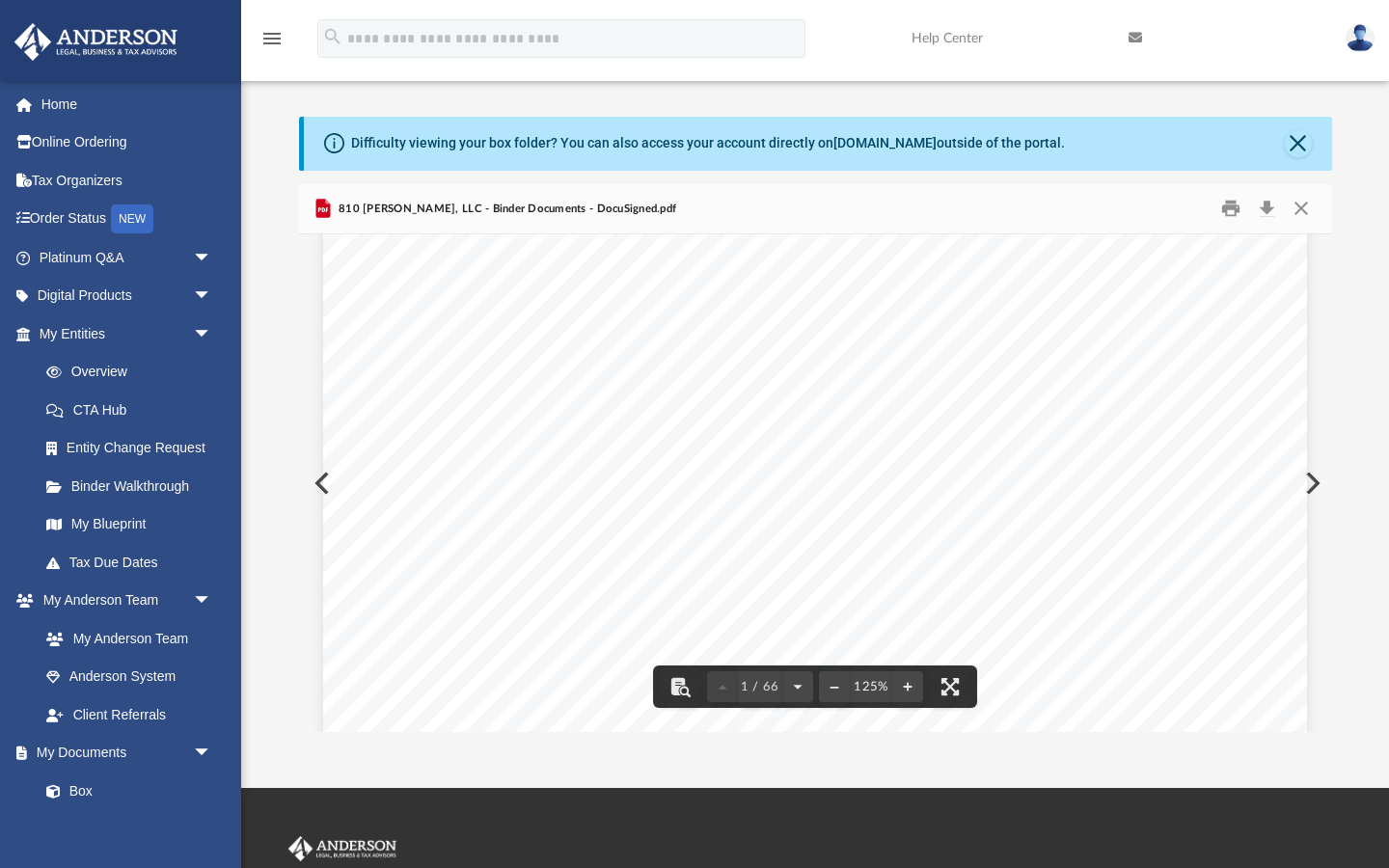
scroll to position [171, 0]
click at [1297, 207] on button "Close" at bounding box center [1300, 209] width 34 height 30
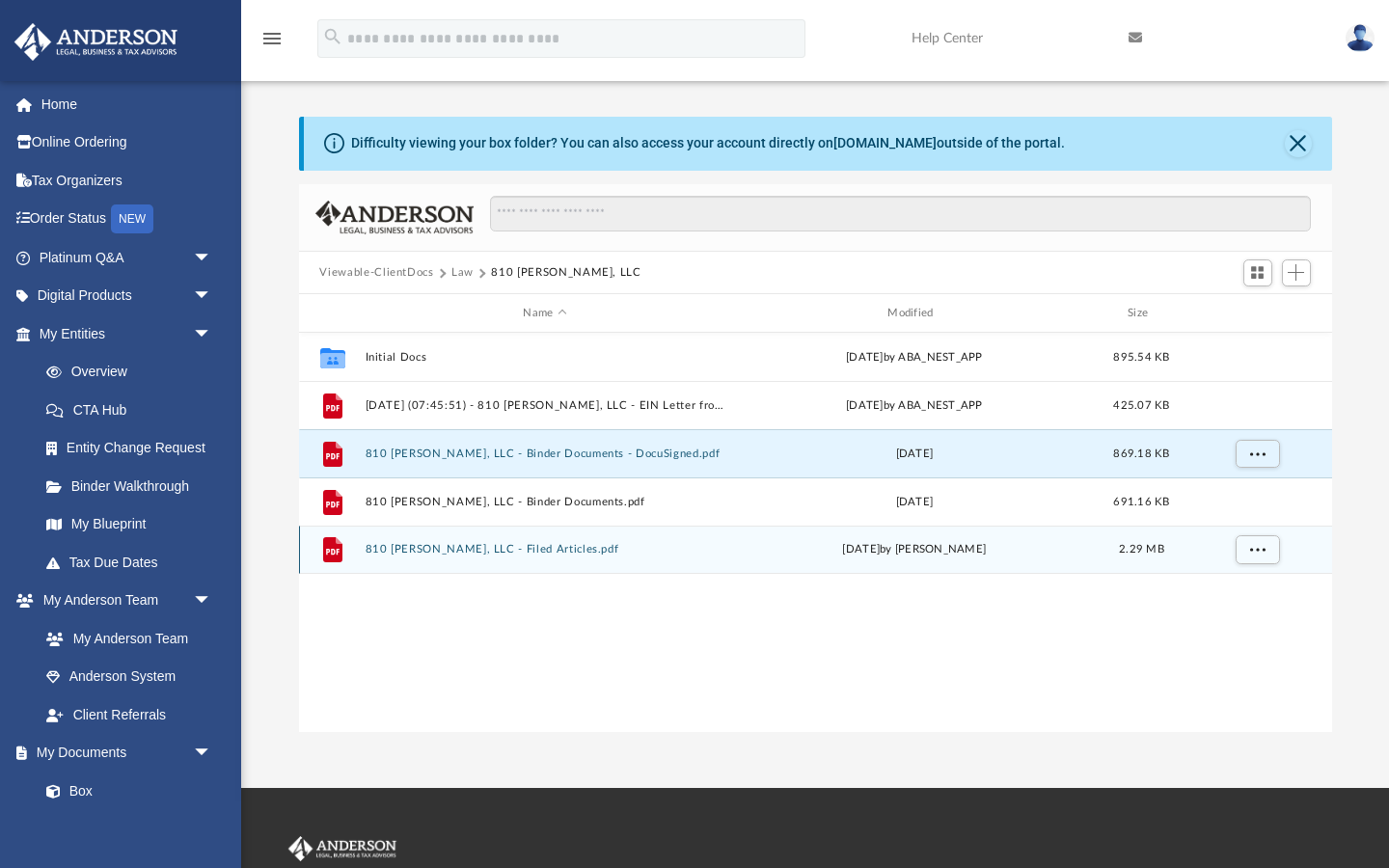
click at [659, 544] on button "810 Forrester, LLC - Filed Articles.pdf" at bounding box center [545, 550] width 361 height 13
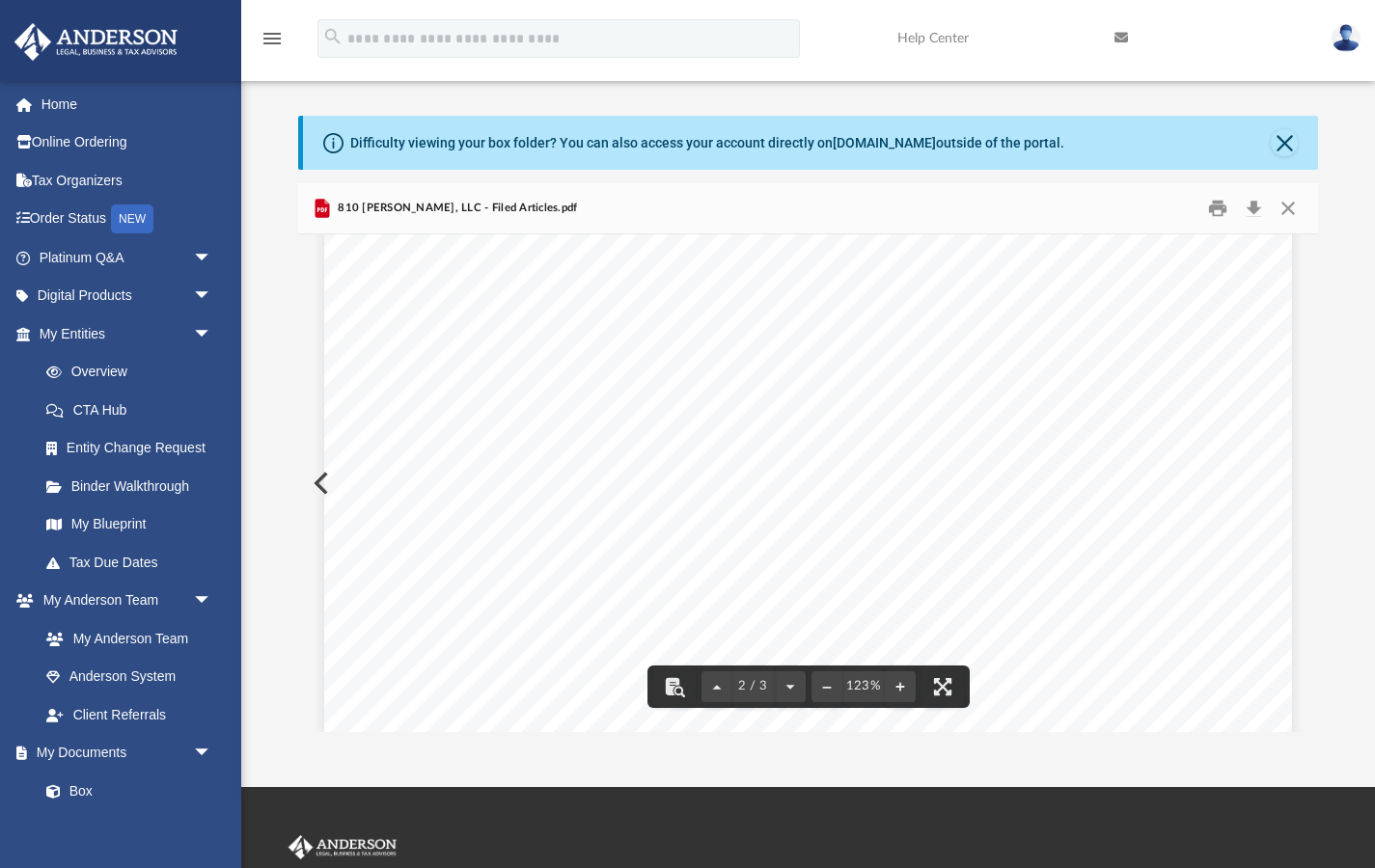
scroll to position [1281, 0]
